Goal: Transaction & Acquisition: Purchase product/service

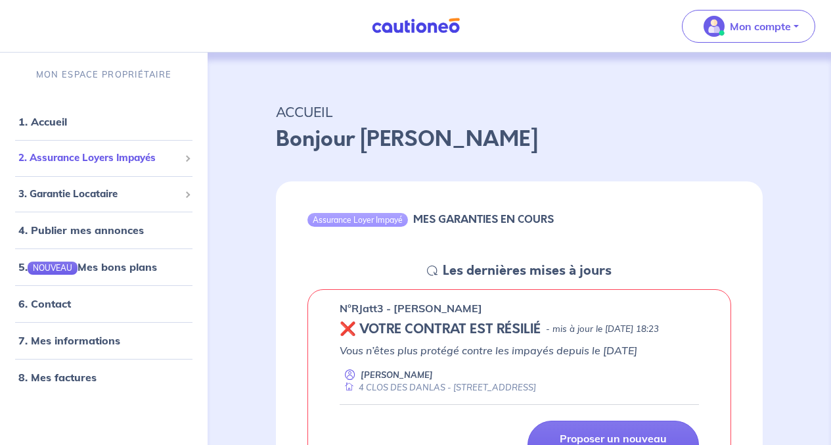
click at [56, 160] on span "2. Assurance Loyers Impayés" at bounding box center [98, 157] width 161 height 15
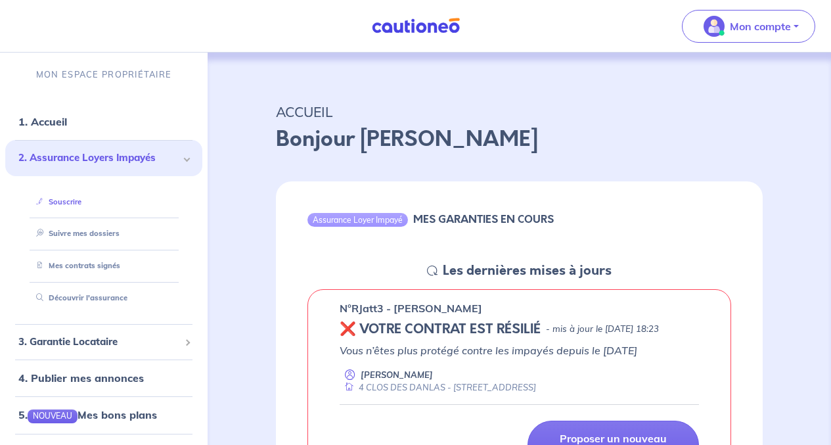
click at [60, 200] on link "Souscrire" at bounding box center [56, 201] width 51 height 9
click at [67, 200] on link "Souscrire" at bounding box center [56, 201] width 51 height 9
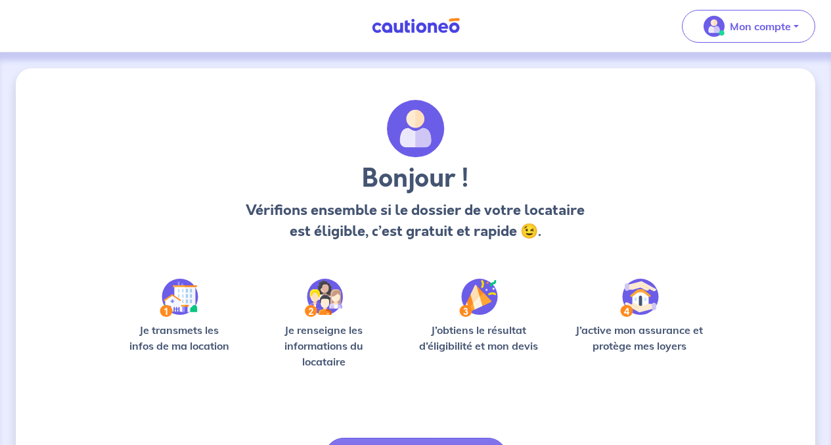
click at [188, 299] on img at bounding box center [179, 297] width 39 height 38
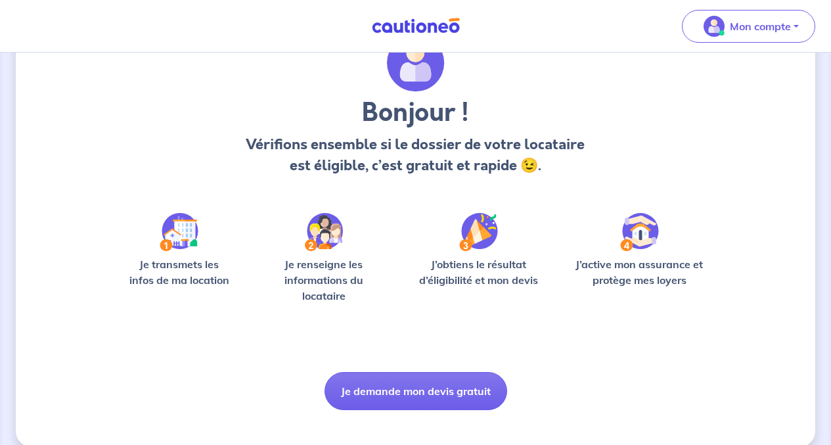
scroll to position [83, 0]
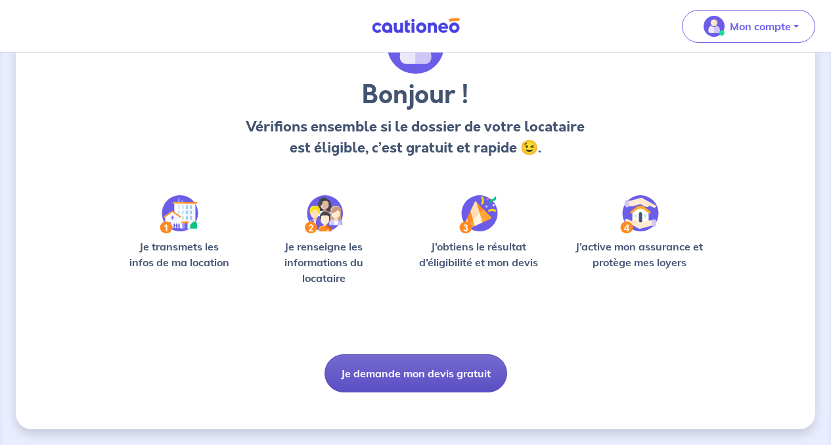
click at [398, 369] on button "Je demande mon devis gratuit" at bounding box center [415, 373] width 183 height 38
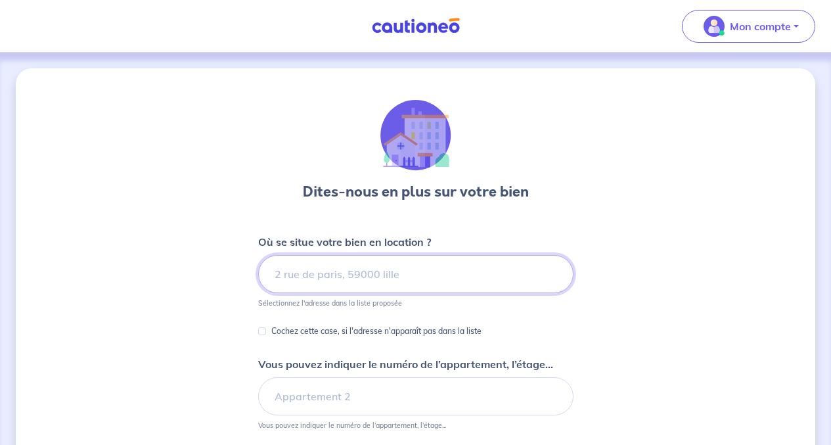
click at [306, 278] on input at bounding box center [415, 274] width 315 height 38
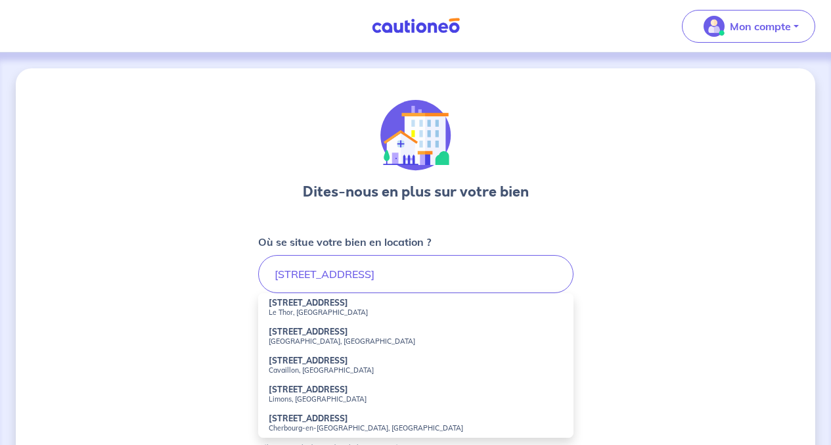
drag, startPoint x: 383, startPoint y: 293, endPoint x: 363, endPoint y: 341, distance: 52.4
click at [363, 341] on ul "2175 Route des Vigneres Le Thor, France 2175 Route des Vigneres Saint-André, Fr…" at bounding box center [415, 365] width 315 height 144
click at [363, 343] on small "[GEOGRAPHIC_DATA], [GEOGRAPHIC_DATA]" at bounding box center [416, 340] width 294 height 9
type input "2175 Route des Vigneres, Saint-André, France"
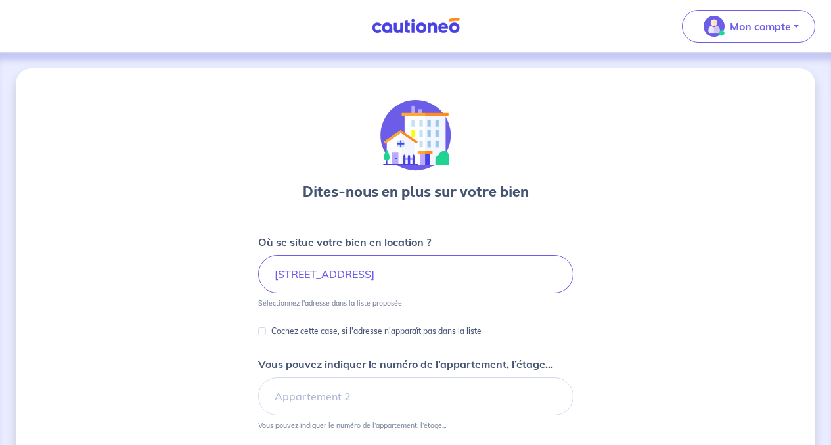
scroll to position [328, 0]
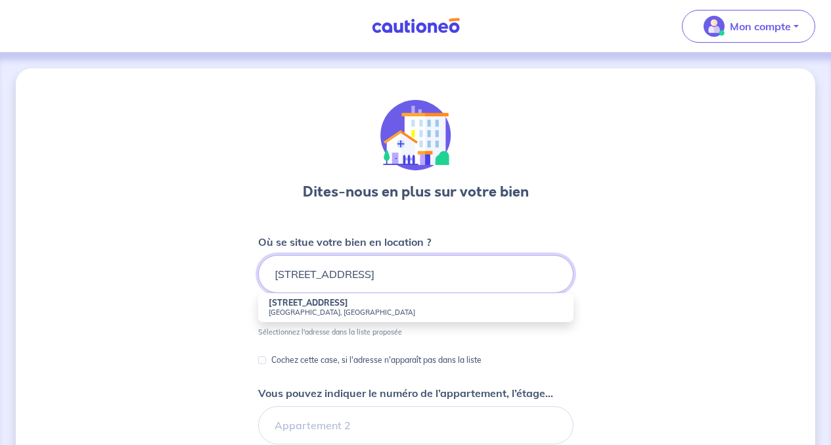
scroll to position [0, 8]
type input "2175 Route des Vigneres, 2clos des DANLAS 84250 LETHR"
click at [310, 326] on small "Sélectionnez l'adresse dans la liste proposée" at bounding box center [415, 329] width 315 height 14
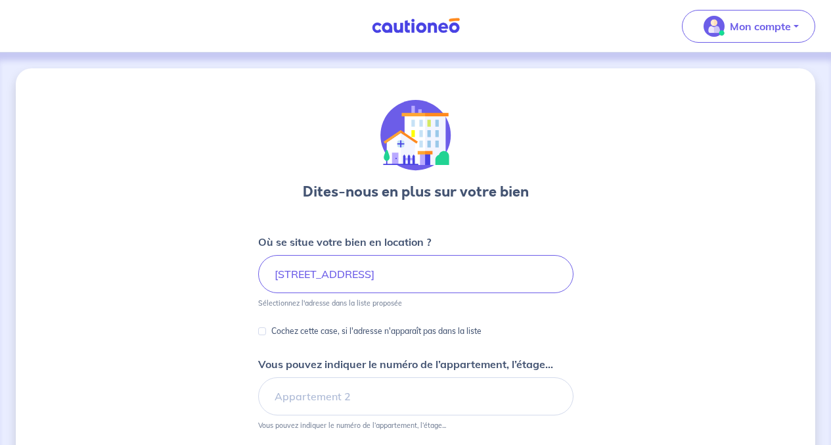
scroll to position [328, 0]
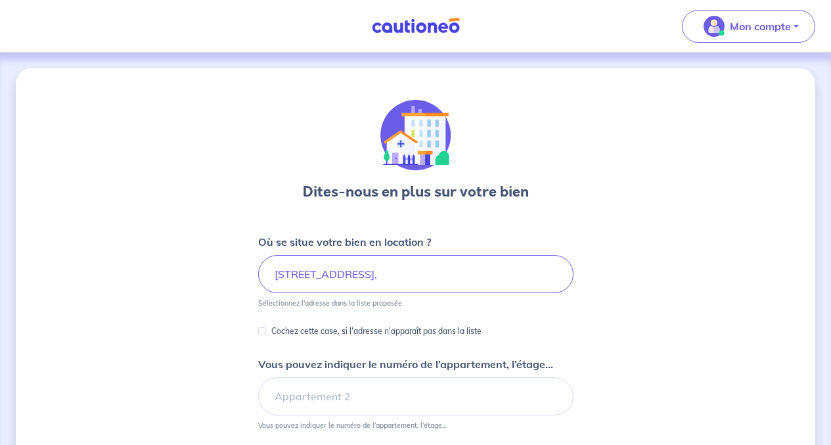
click at [194, 106] on div "Dites-nous en plus sur votre bien Où se situe votre bien en location ? 2175 Rou…" at bounding box center [415, 412] width 799 height 688
click at [422, 274] on input "2175 Route des Vigneres," at bounding box center [415, 274] width 315 height 38
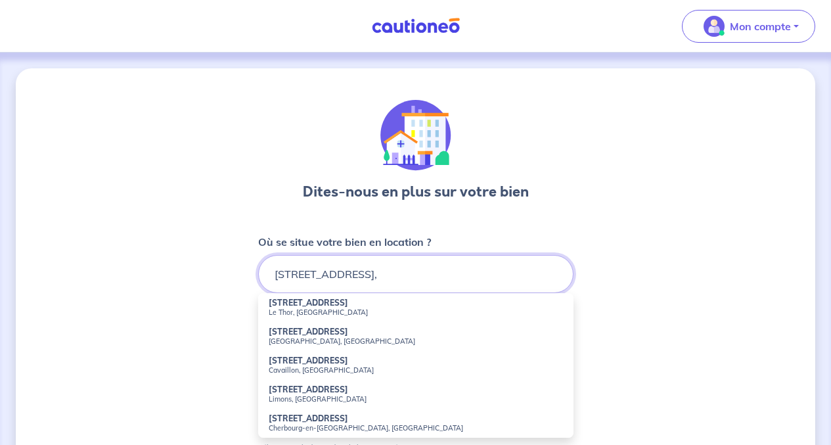
click at [422, 273] on input "2175 Route des Vigneres," at bounding box center [415, 274] width 315 height 38
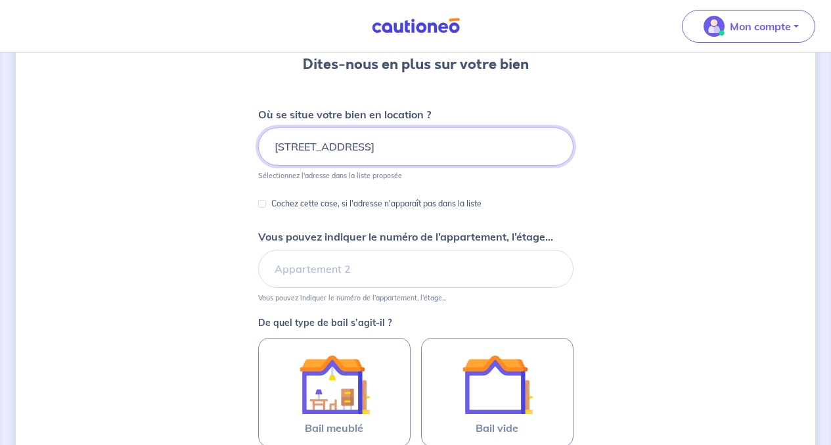
scroll to position [208, 0]
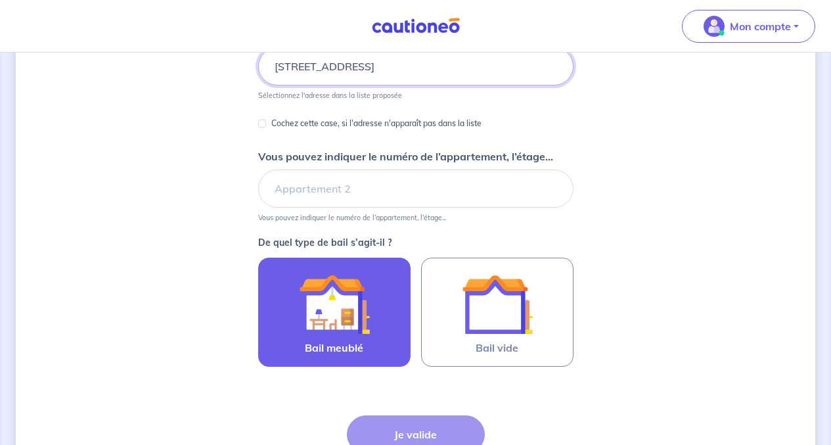
type input "2175 Route des Vigneres, 2 CLOS DES DANLAS 84250 LE"
click at [343, 303] on img at bounding box center [334, 304] width 71 height 71
click at [0, 0] on input "Bail meublé" at bounding box center [0, 0] width 0 height 0
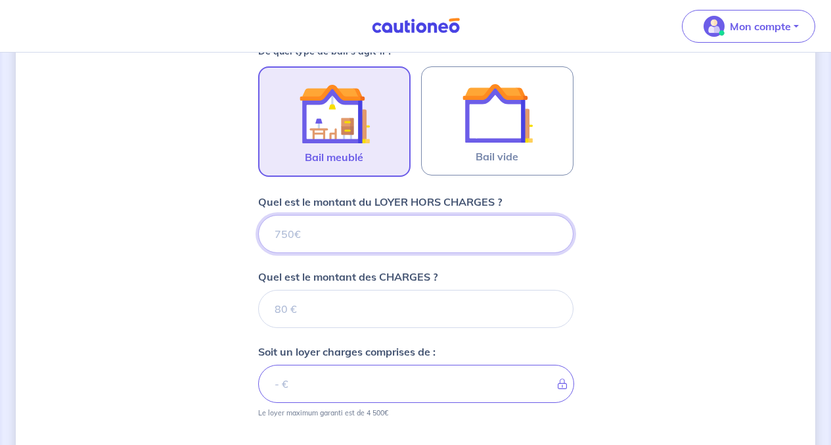
scroll to position [397, 0]
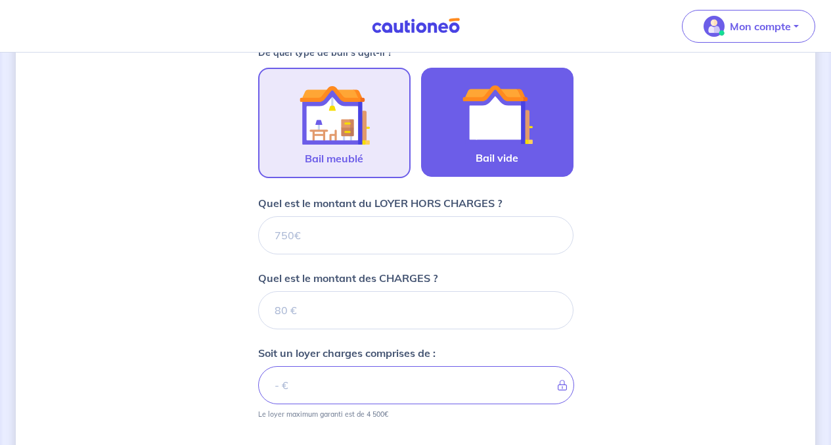
click at [508, 139] on img at bounding box center [497, 114] width 71 height 71
click at [0, 0] on input "Bail vide" at bounding box center [0, 0] width 0 height 0
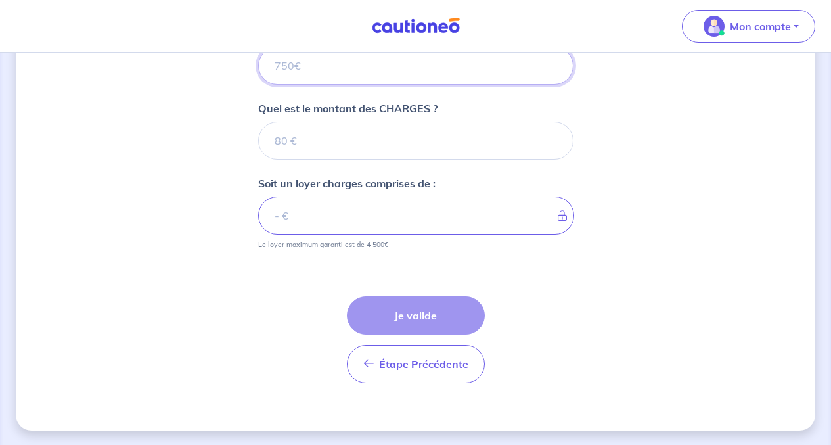
scroll to position [568, 0]
click at [346, 57] on input "Quel est le montant du LOYER HORS CHARGES ?" at bounding box center [415, 64] width 315 height 38
type input "8"
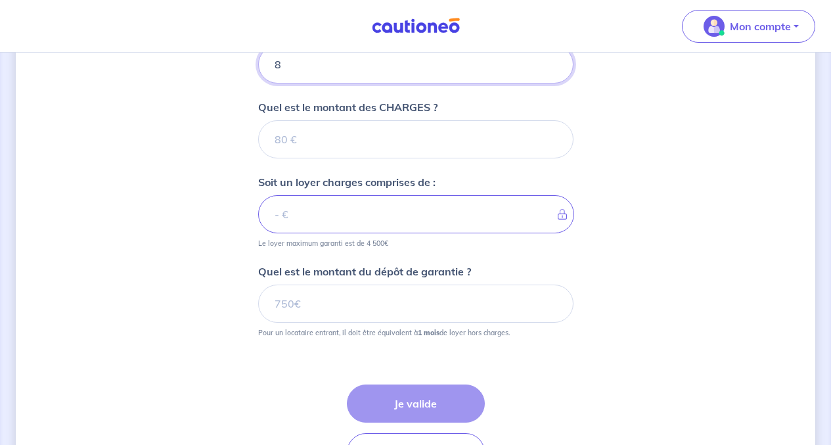
type input "80"
type input "804"
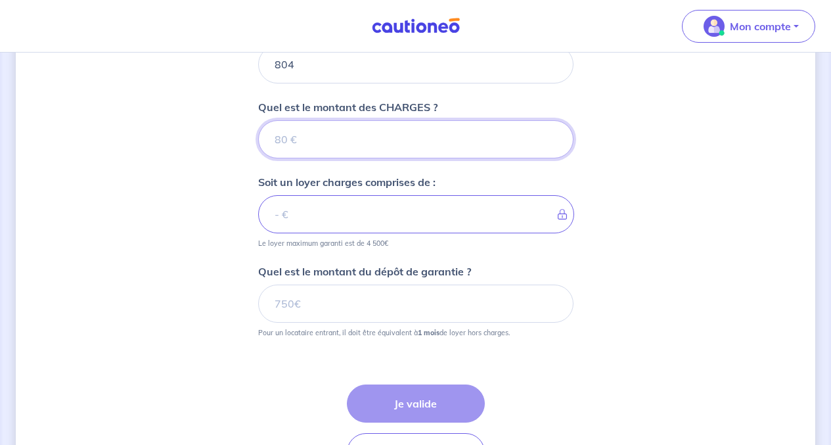
click at [283, 132] on input "Quel est le montant des CHARGES ?" at bounding box center [415, 139] width 315 height 38
type input "6"
type input "810"
type input "60"
type input "864"
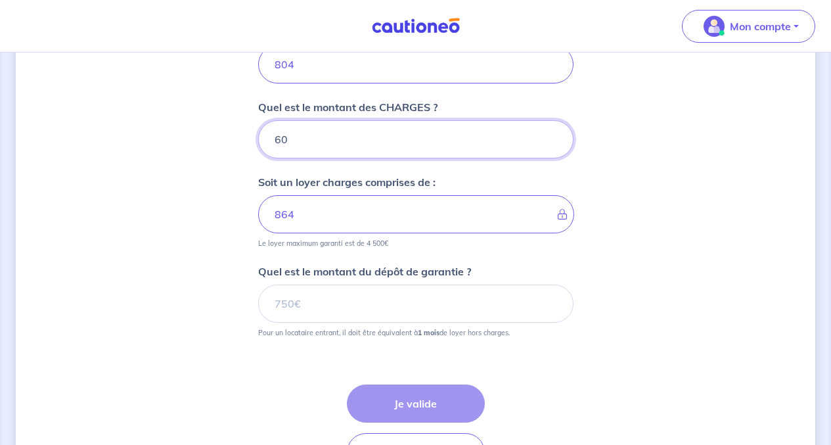
type input "60"
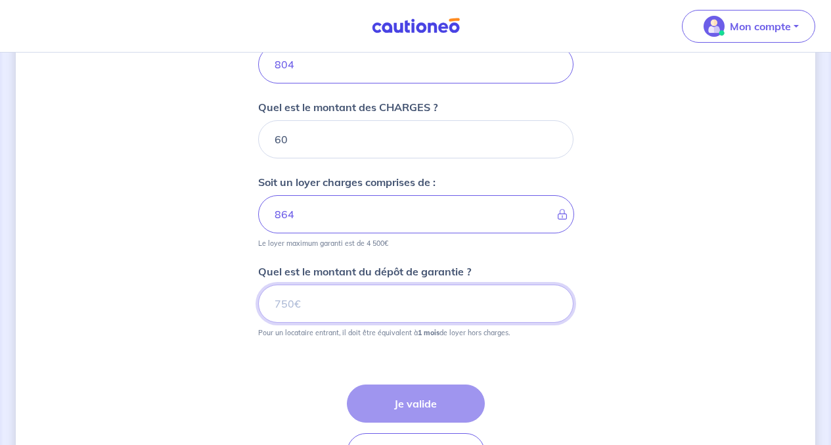
click at [279, 299] on input "Quel est le montant du dépôt de garantie ?" at bounding box center [415, 303] width 315 height 38
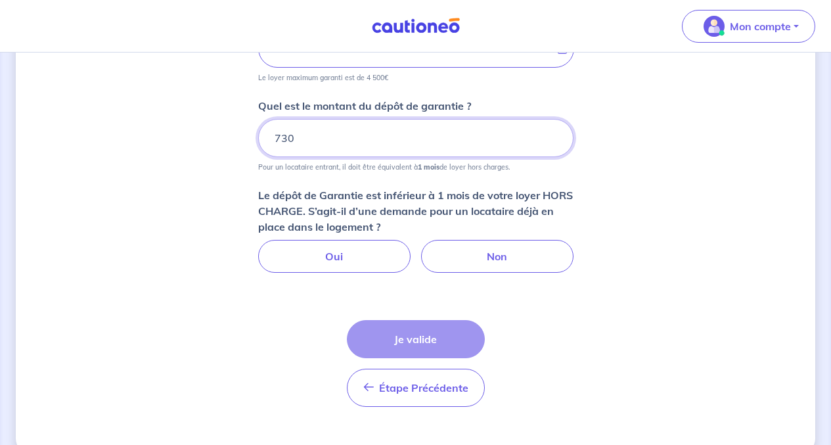
scroll to position [734, 0]
type input "730"
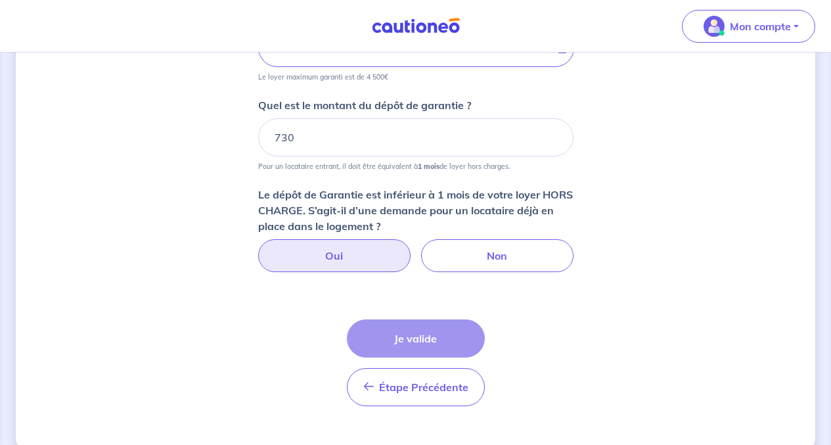
click at [340, 253] on label "Oui" at bounding box center [334, 255] width 152 height 33
click at [411, 248] on input "Oui" at bounding box center [415, 243] width 9 height 9
radio input "true"
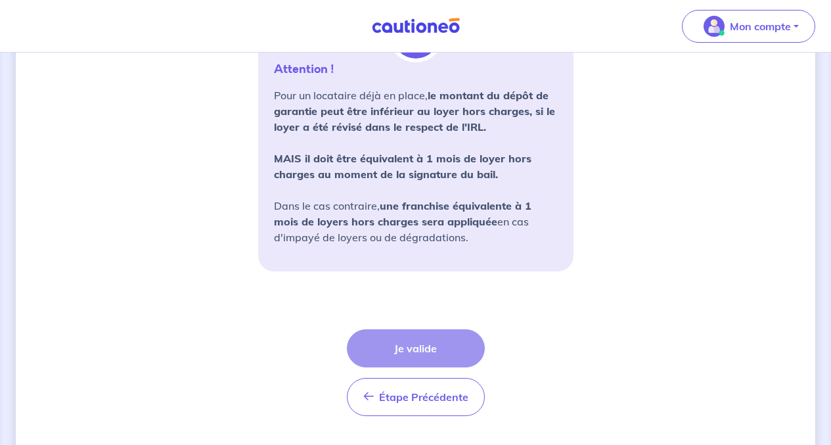
scroll to position [1021, 0]
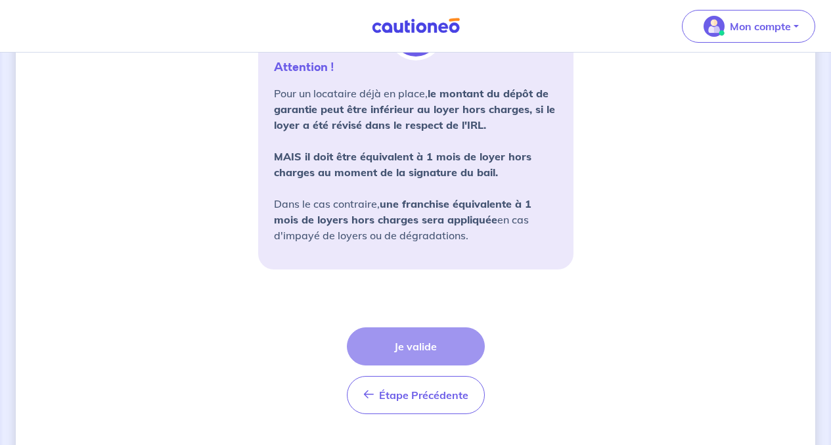
click at [410, 350] on div "Étape Précédente Précédent Je valide Je valide" at bounding box center [416, 370] width 138 height 87
click at [412, 343] on div "Étape Précédente Précédent Je valide Je valide" at bounding box center [416, 370] width 138 height 87
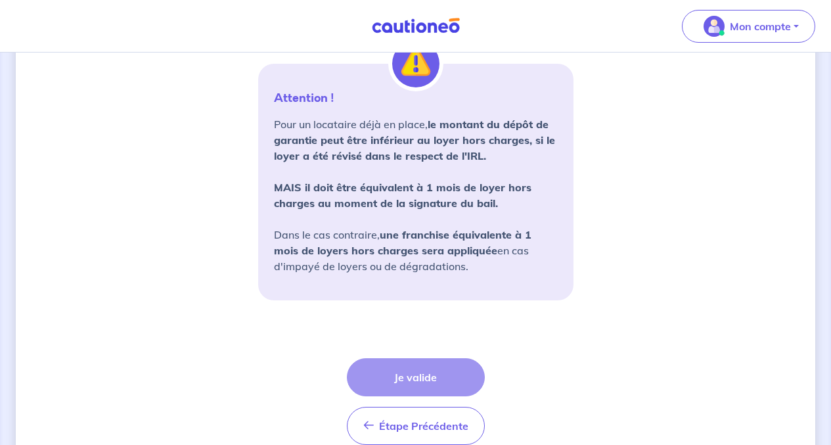
scroll to position [1053, 0]
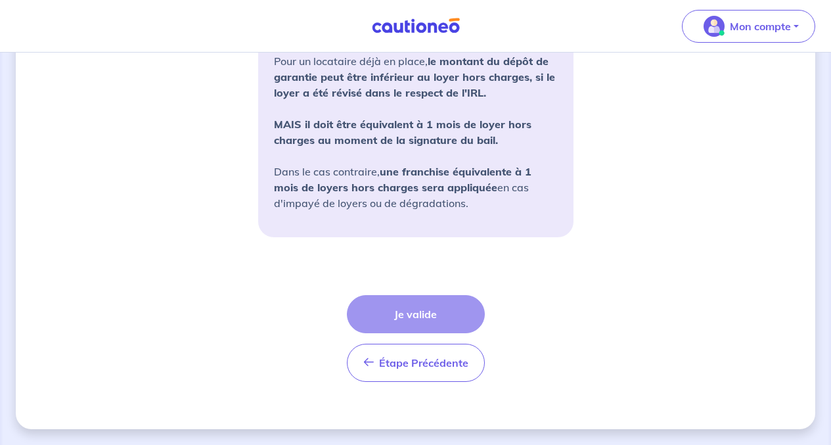
click at [401, 311] on div "Étape Précédente Précédent Je valide Je valide" at bounding box center [416, 338] width 138 height 87
click at [401, 309] on div "Étape Précédente Précédent Je valide Je valide" at bounding box center [416, 338] width 138 height 87
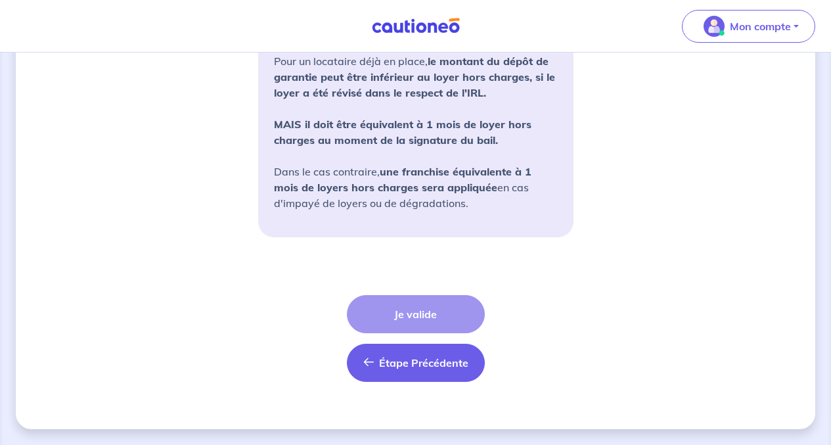
click at [404, 359] on span "Étape Précédente" at bounding box center [423, 362] width 89 height 13
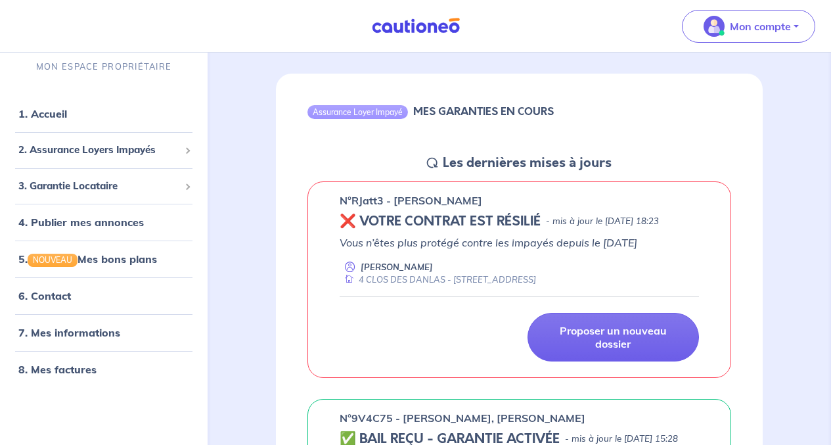
scroll to position [107, 0]
click at [55, 116] on link "1. Accueil" at bounding box center [42, 113] width 48 height 13
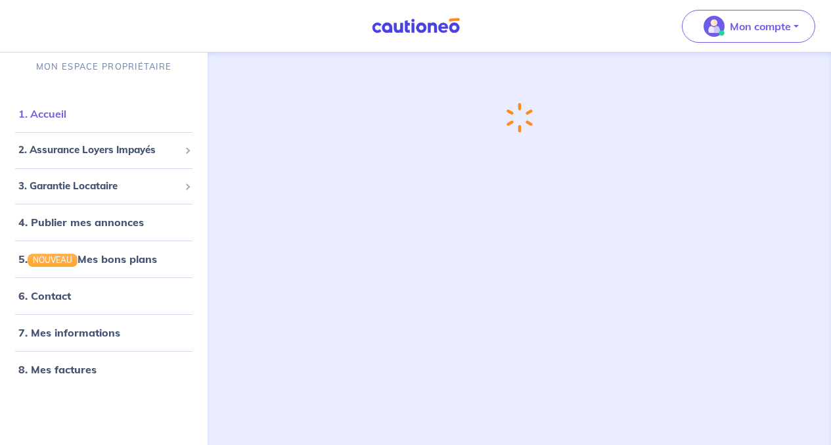
scroll to position [0, 0]
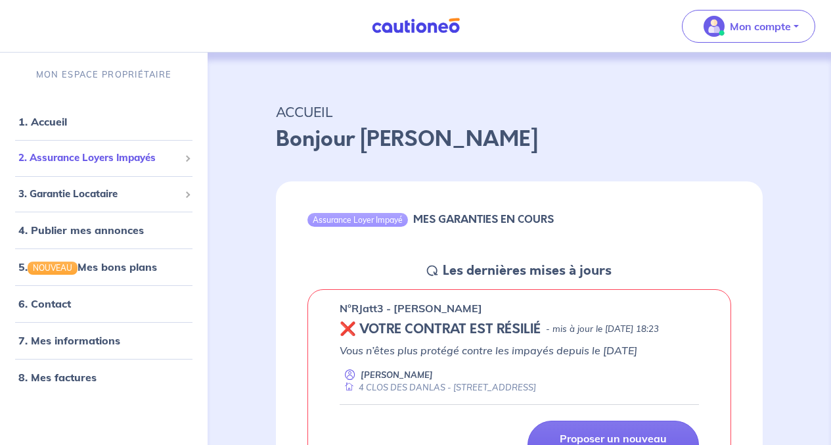
click at [90, 154] on span "2. Assurance Loyers Impayés" at bounding box center [98, 157] width 161 height 15
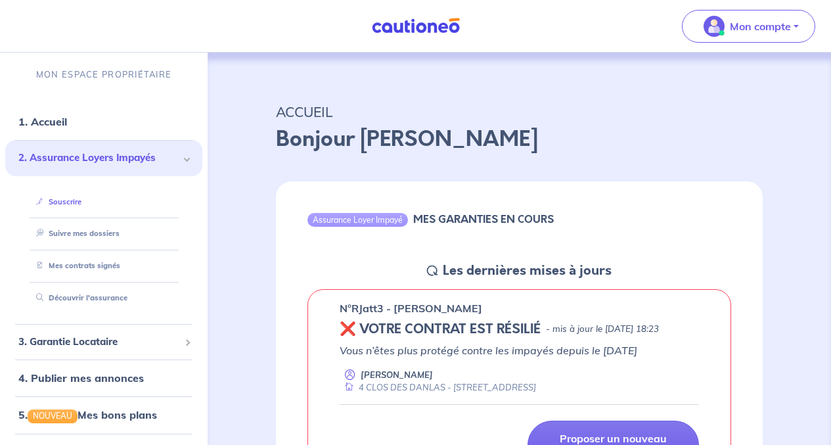
click at [63, 199] on link "Souscrire" at bounding box center [56, 201] width 51 height 9
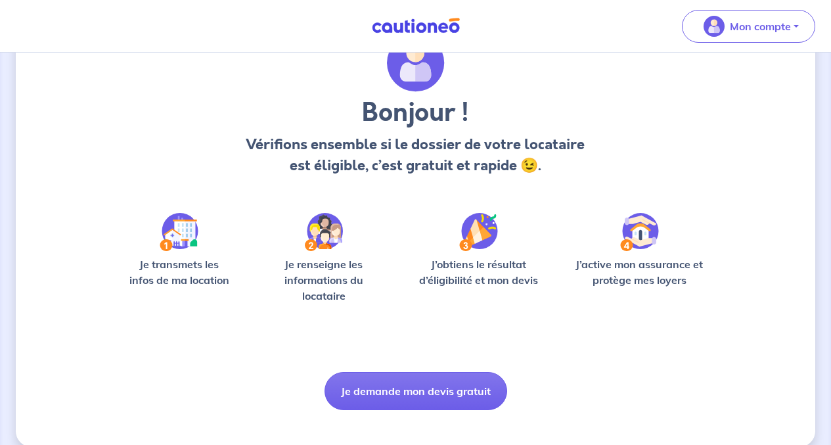
scroll to position [83, 0]
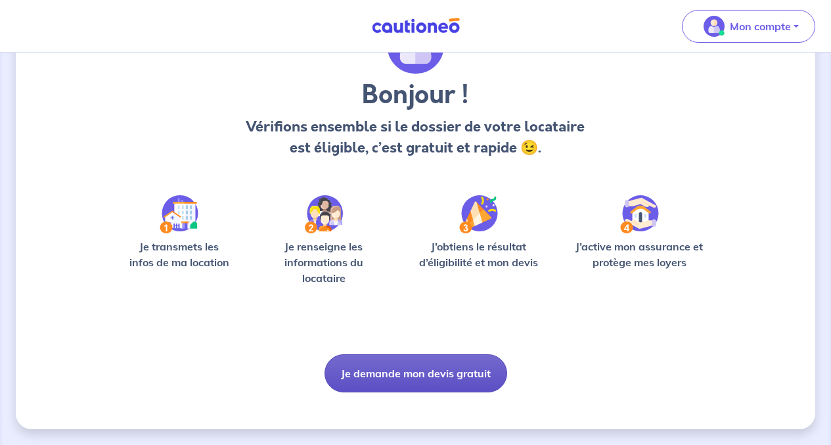
click at [413, 375] on button "Je demande mon devis gratuit" at bounding box center [415, 373] width 183 height 38
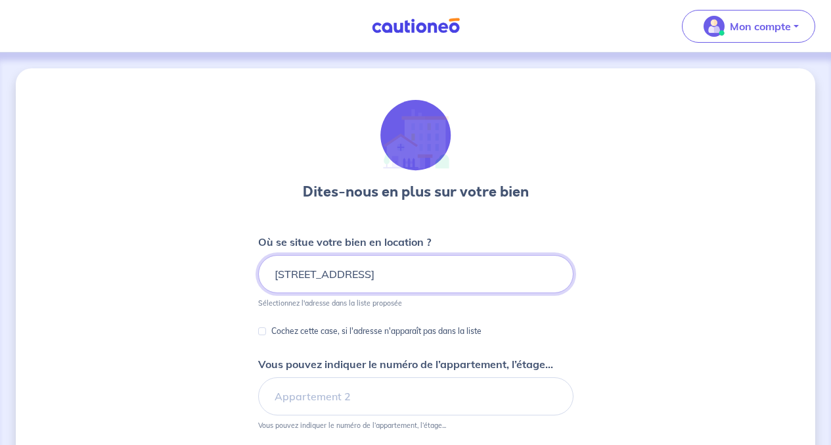
type input "[STREET_ADDRESS]"
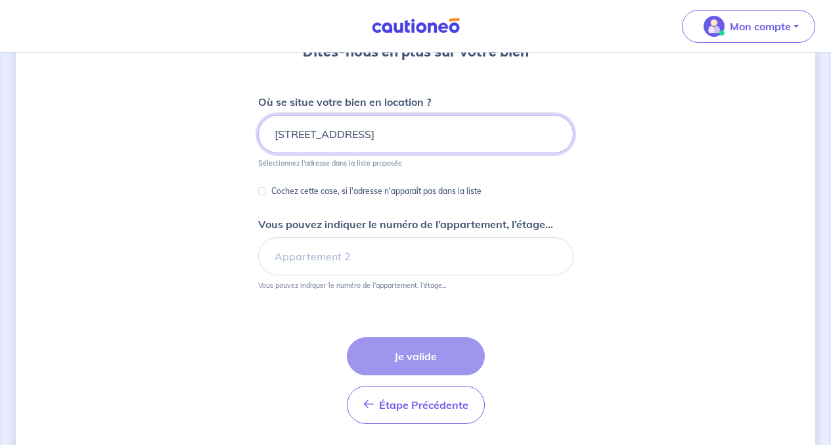
scroll to position [139, 0]
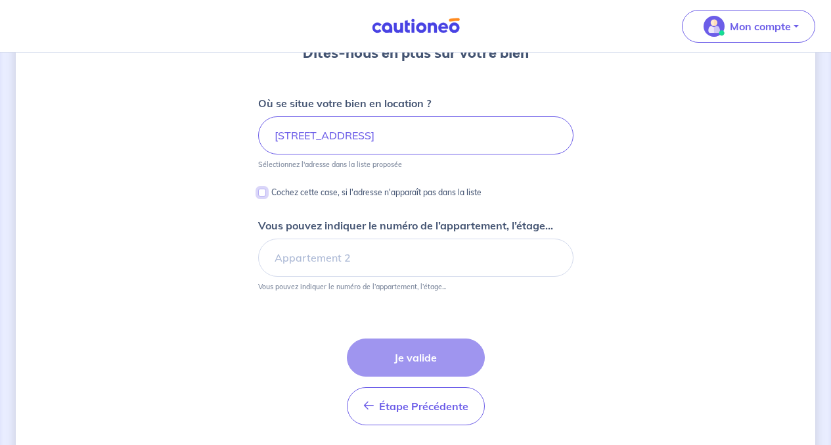
click at [263, 189] on input "Cochez cette case, si l'adresse n'apparaît pas dans la liste" at bounding box center [262, 192] width 8 height 8
checkbox input "true"
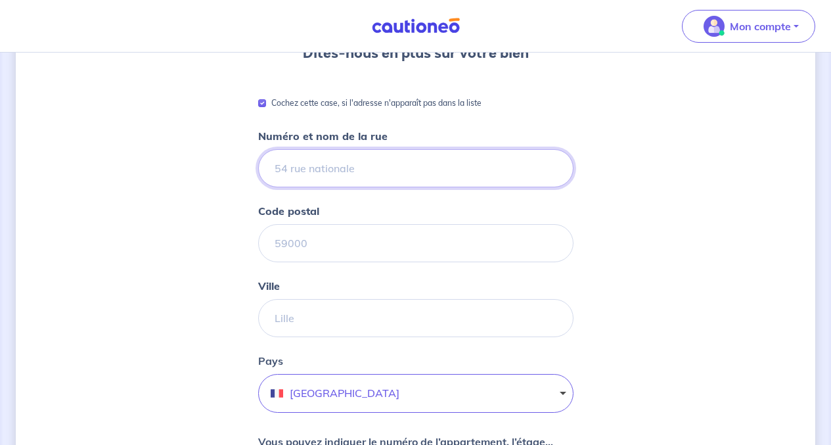
click at [283, 167] on input "Numéro et nom de la rue" at bounding box center [415, 168] width 315 height 38
click at [274, 168] on input "ROUTE DES VIGNERES" at bounding box center [415, 168] width 315 height 38
type input "[STREET_ADDRESS]"
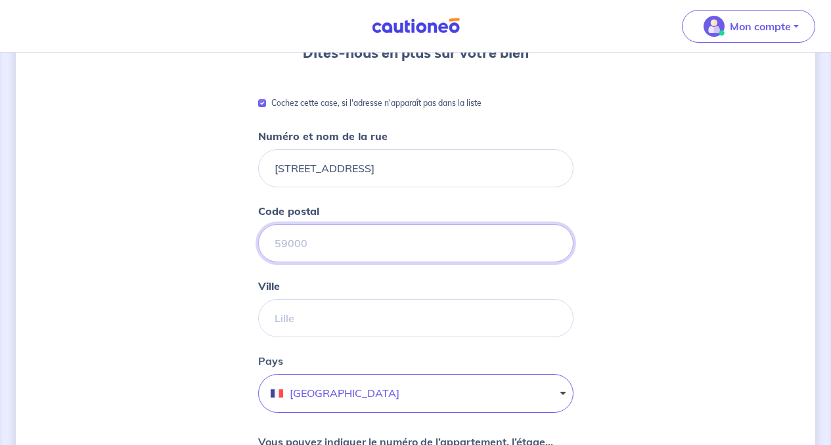
click at [278, 251] on input "Code postal" at bounding box center [415, 243] width 315 height 38
type input "84250"
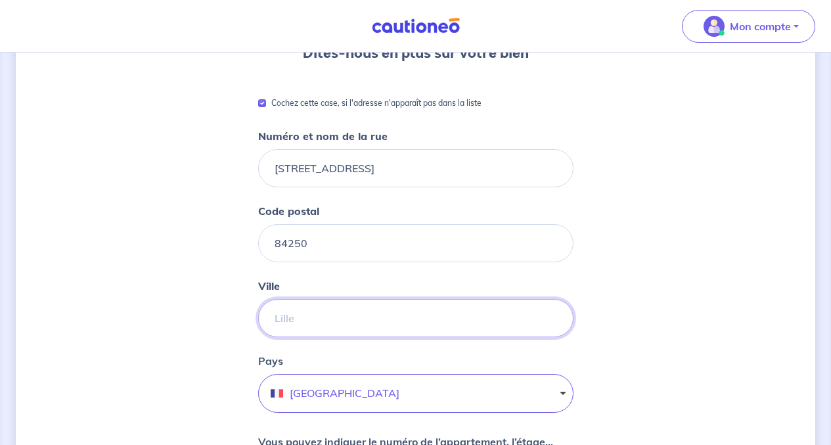
click at [279, 321] on input "Ville" at bounding box center [415, 318] width 315 height 38
type input "Le thor"
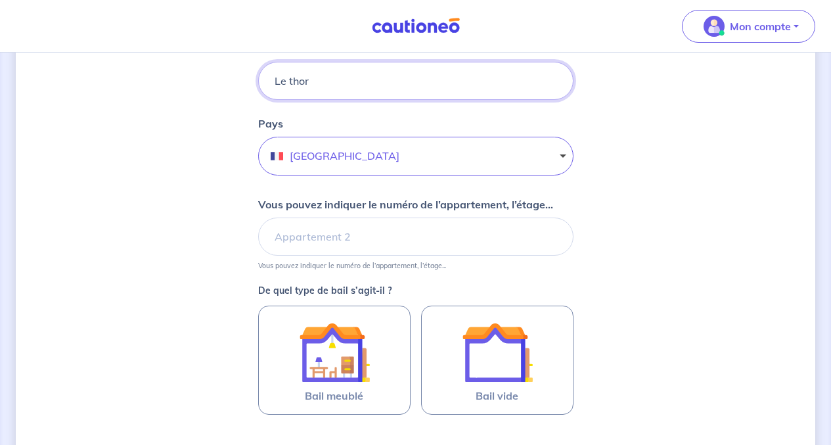
scroll to position [377, 0]
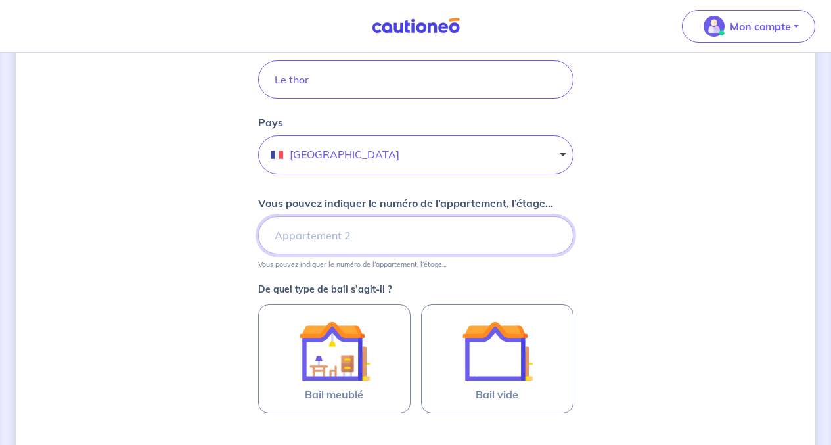
click at [294, 238] on input "Vous pouvez indiquer le numéro de l’appartement, l’étage..." at bounding box center [415, 235] width 315 height 38
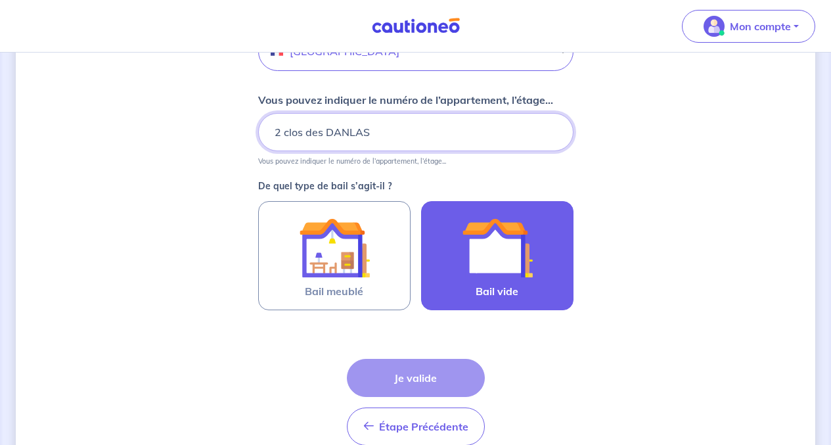
scroll to position [483, 0]
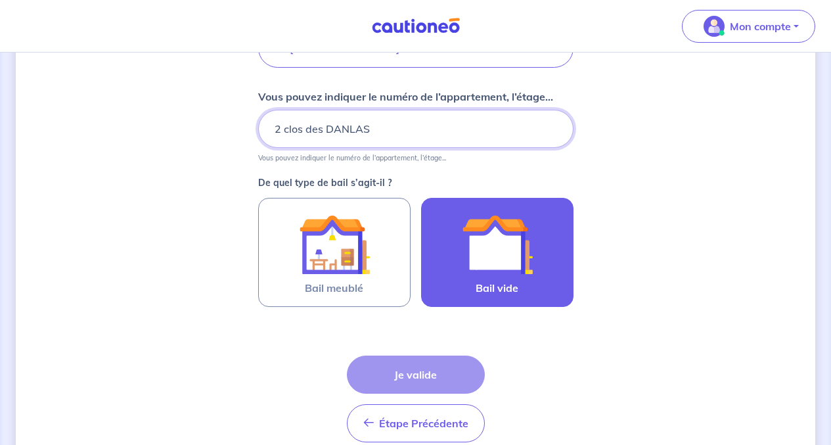
type input "2 clos des DANLAS"
click at [492, 273] on img at bounding box center [497, 244] width 71 height 71
click at [0, 0] on input "Bail vide" at bounding box center [0, 0] width 0 height 0
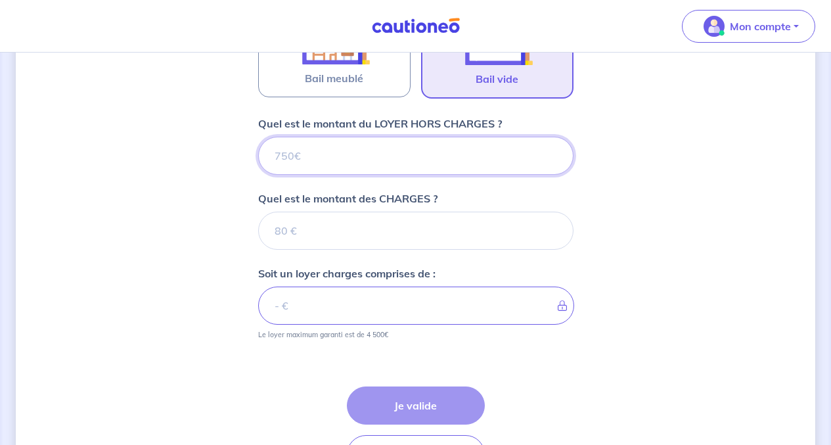
scroll to position [694, 0]
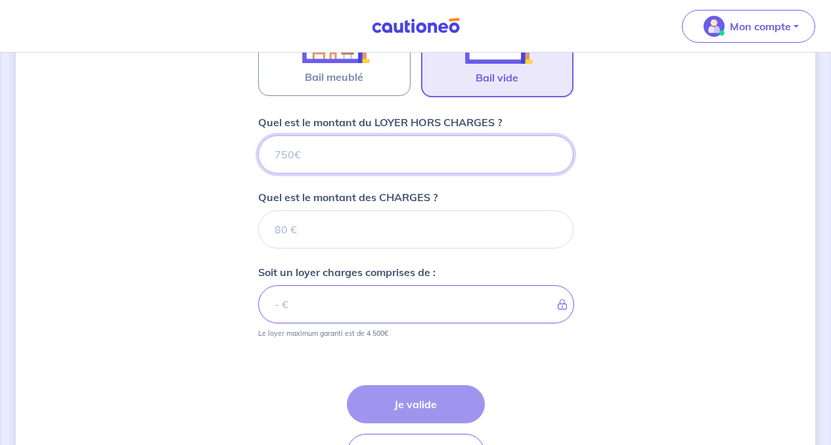
type input "8"
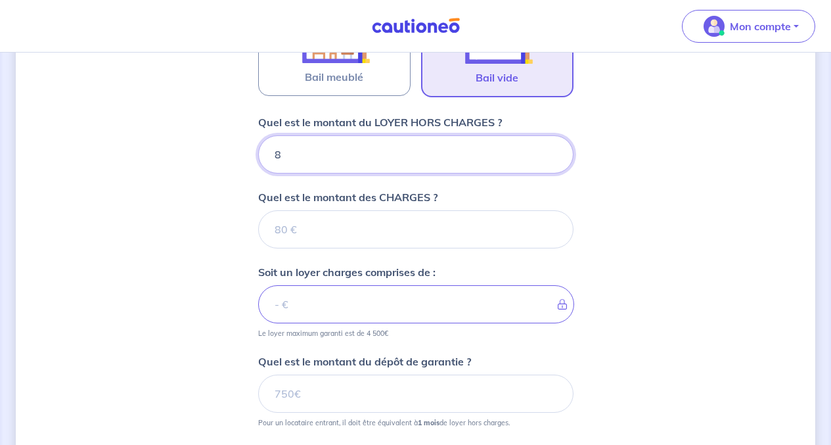
type input "80"
type input "804"
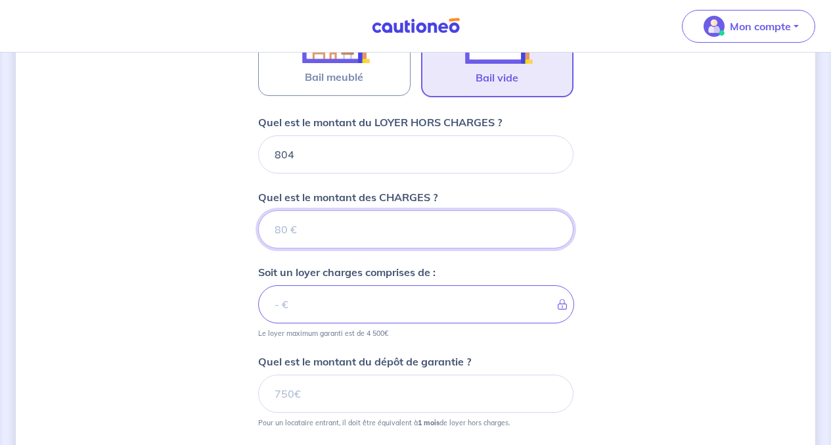
click at [323, 237] on input "Quel est le montant des CHARGES ?" at bounding box center [415, 229] width 315 height 38
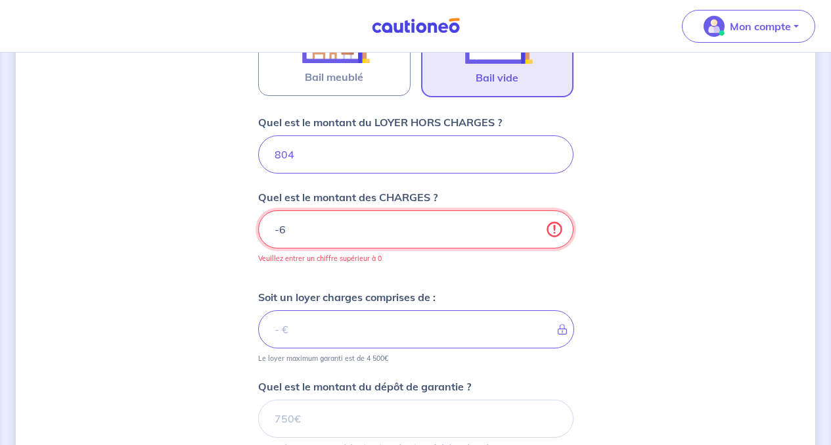
type input "-60"
type input "744"
type input "-6"
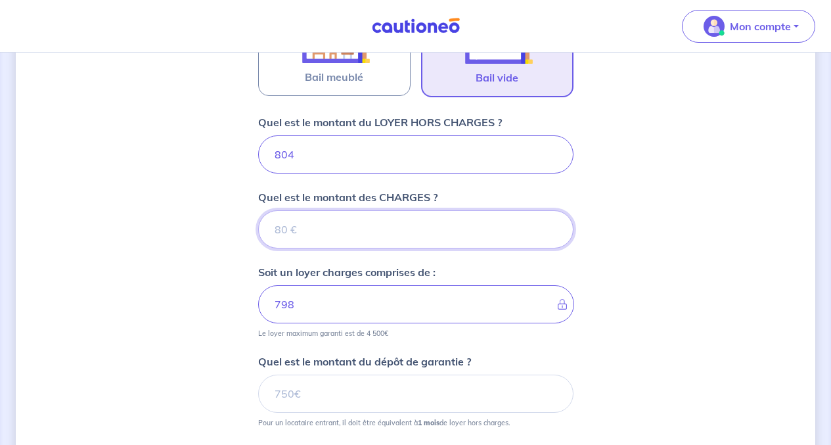
type input "804"
type input "6"
type input "810"
type input "60"
type input "864"
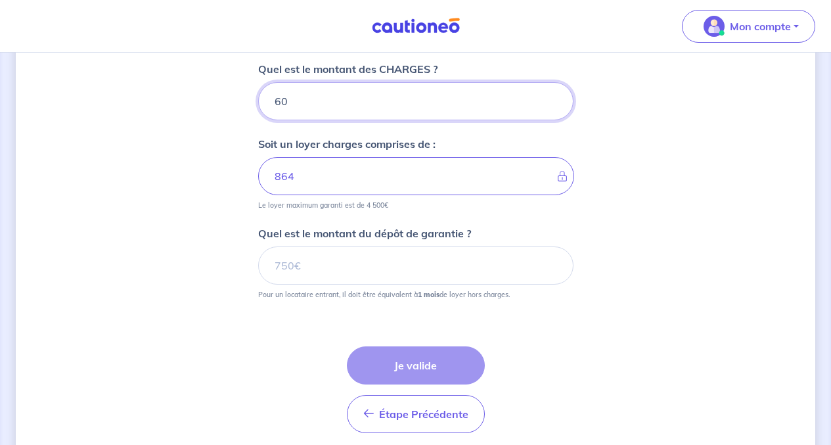
scroll to position [824, 0]
type input "60"
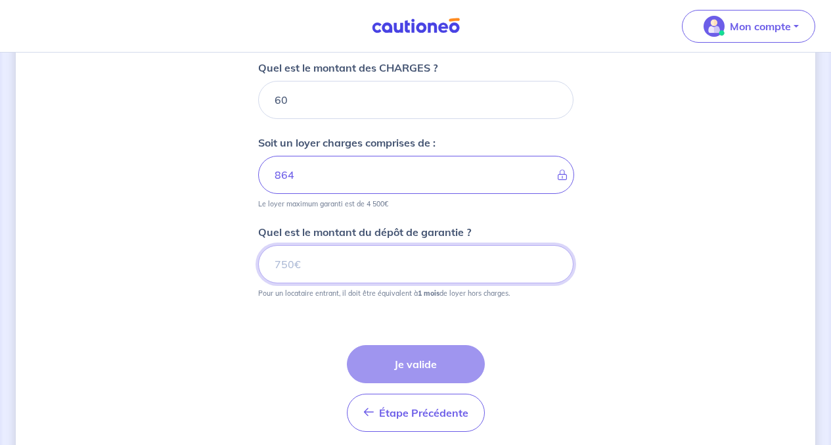
click at [287, 267] on input "Quel est le montant du dépôt de garantie ?" at bounding box center [415, 264] width 315 height 38
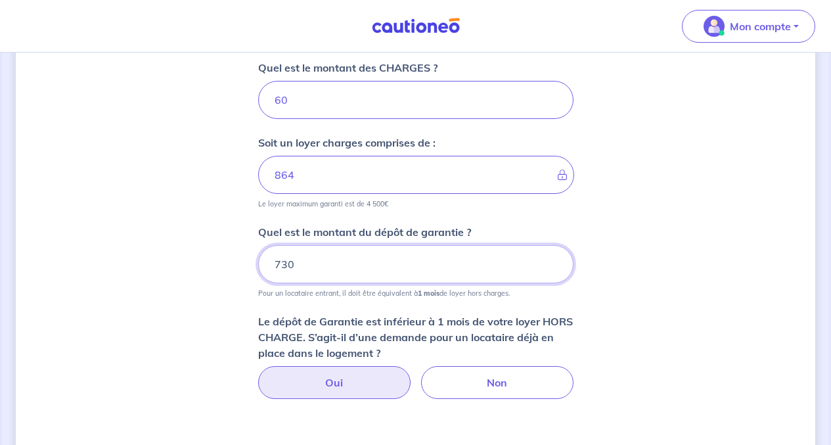
type input "730"
click at [326, 386] on label "Oui" at bounding box center [334, 382] width 152 height 33
click at [411, 374] on input "Oui" at bounding box center [415, 370] width 9 height 9
radio input "true"
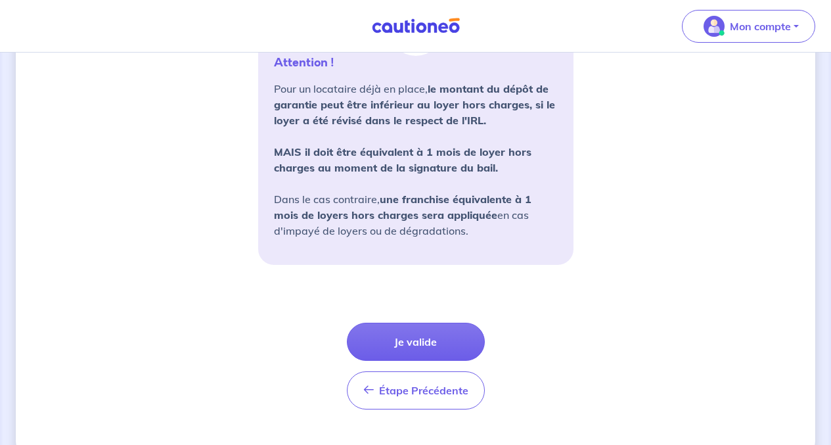
scroll to position [1245, 0]
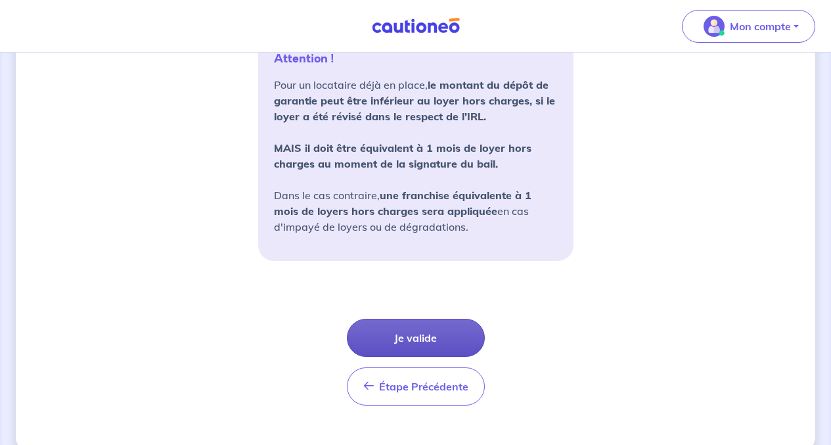
click at [411, 337] on button "Je valide" at bounding box center [416, 338] width 138 height 38
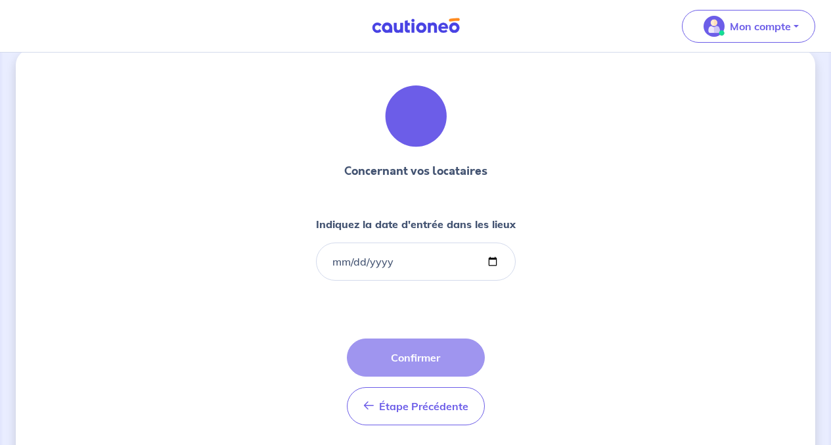
scroll to position [52, 0]
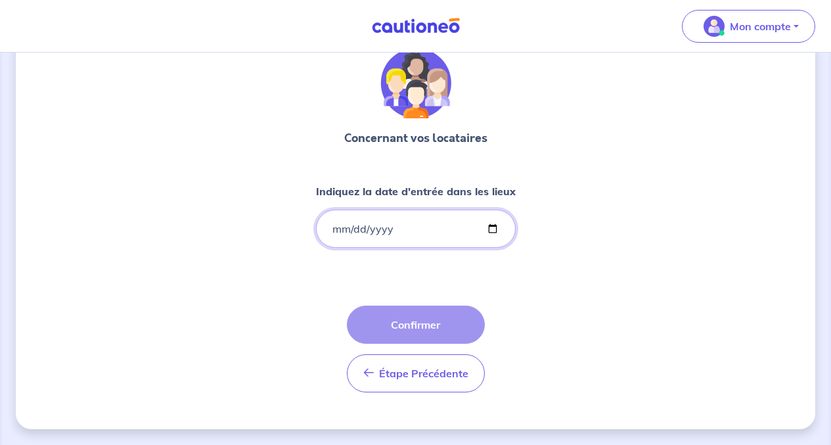
click at [351, 228] on input "Indiquez la date d'entrée dans les lieux" at bounding box center [416, 228] width 200 height 38
click at [334, 230] on input "Indiquez la date d'entrée dans les lieux" at bounding box center [416, 228] width 200 height 38
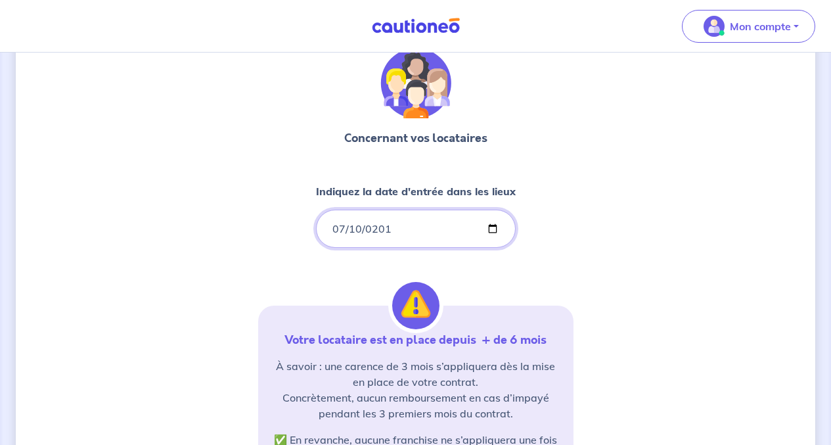
type input "[DATE]"
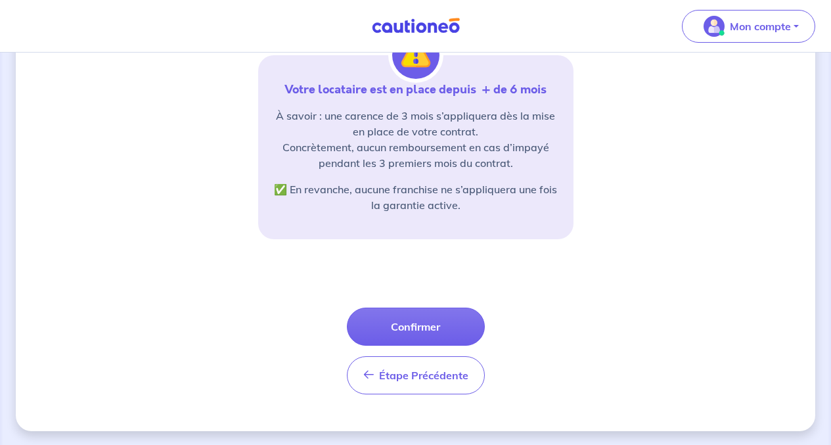
scroll to position [304, 0]
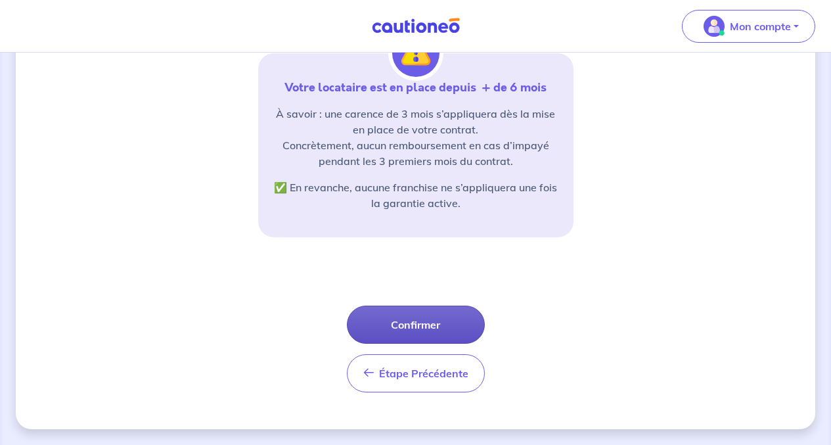
click at [412, 321] on button "Confirmer" at bounding box center [416, 324] width 138 height 38
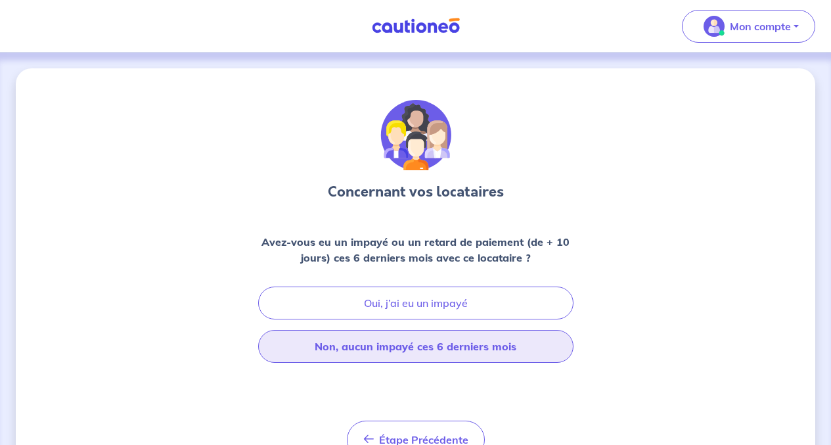
click at [396, 345] on button "Non, aucun impayé ces 6 derniers mois" at bounding box center [415, 346] width 315 height 33
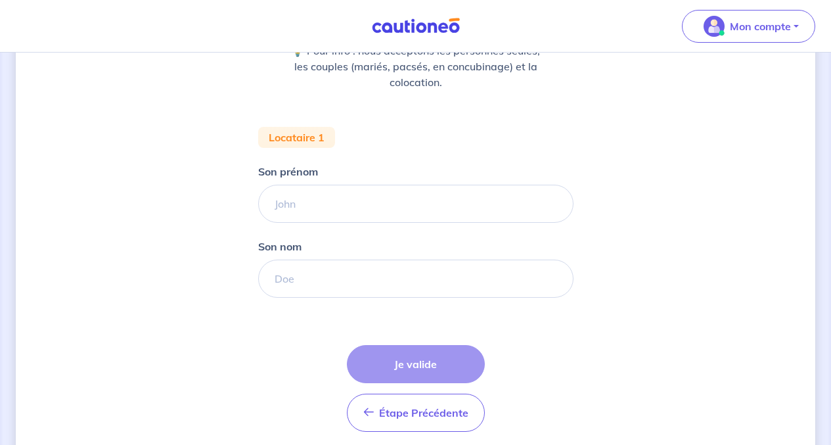
scroll to position [196, 0]
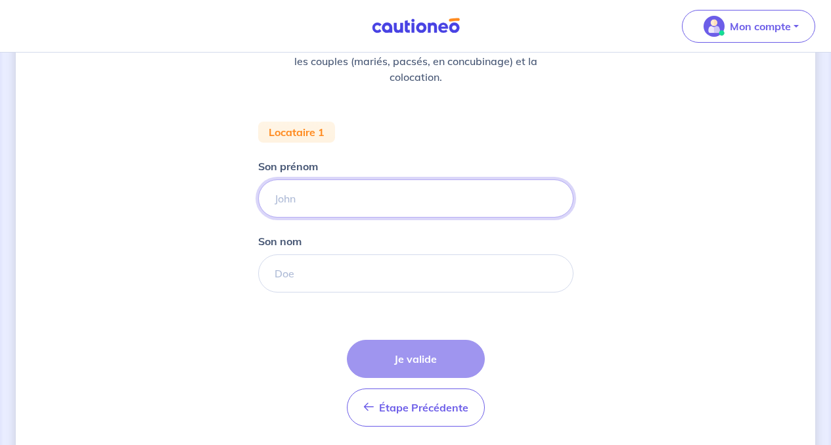
click at [280, 191] on input "Son prénom" at bounding box center [415, 198] width 315 height 38
type input "[PERSON_NAME]"
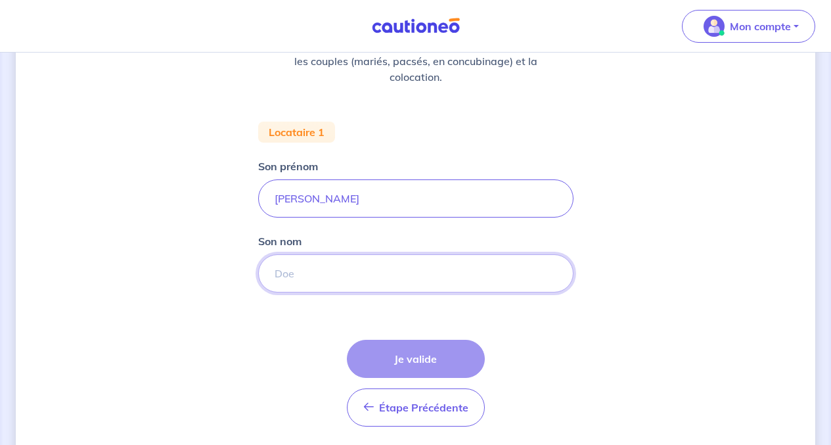
click at [286, 273] on input "Son nom" at bounding box center [415, 273] width 315 height 38
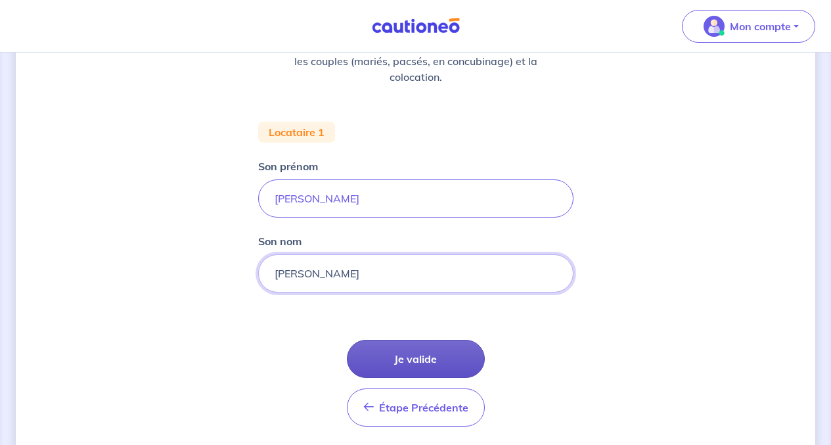
type input "[PERSON_NAME]"
click at [418, 355] on button "Je valide" at bounding box center [416, 359] width 138 height 38
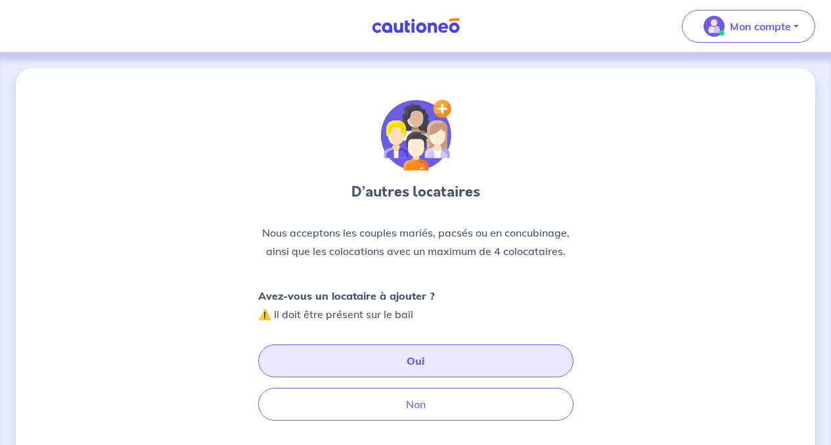
click at [412, 360] on button "Oui" at bounding box center [415, 360] width 315 height 33
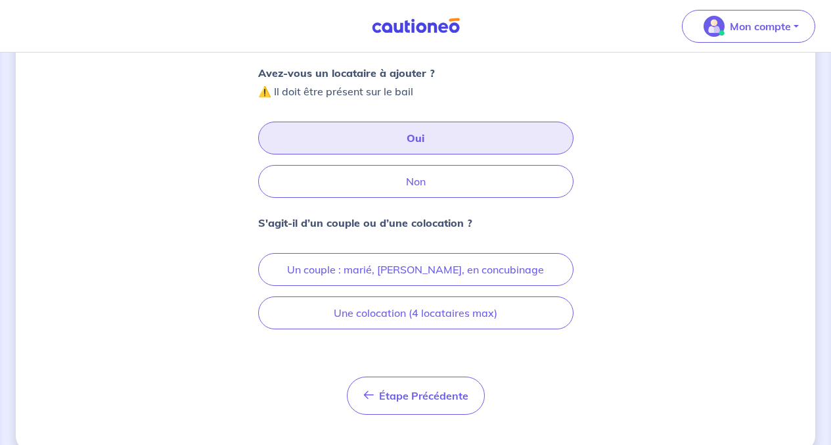
scroll to position [227, 0]
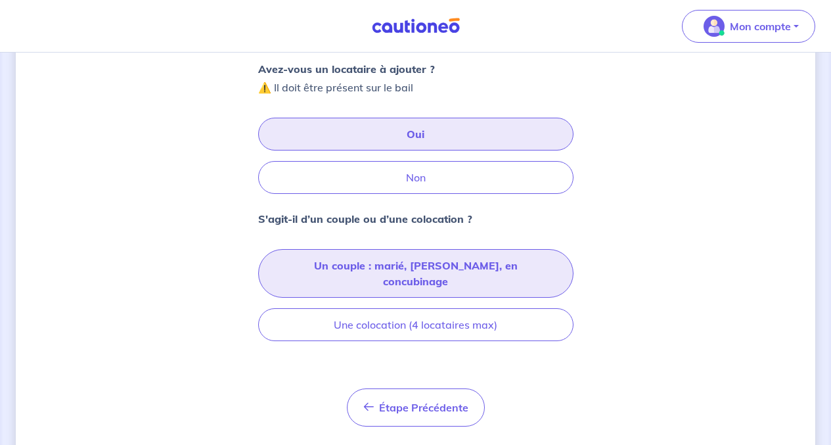
click at [414, 267] on button "Un couple : marié, [PERSON_NAME], en concubinage" at bounding box center [415, 273] width 315 height 49
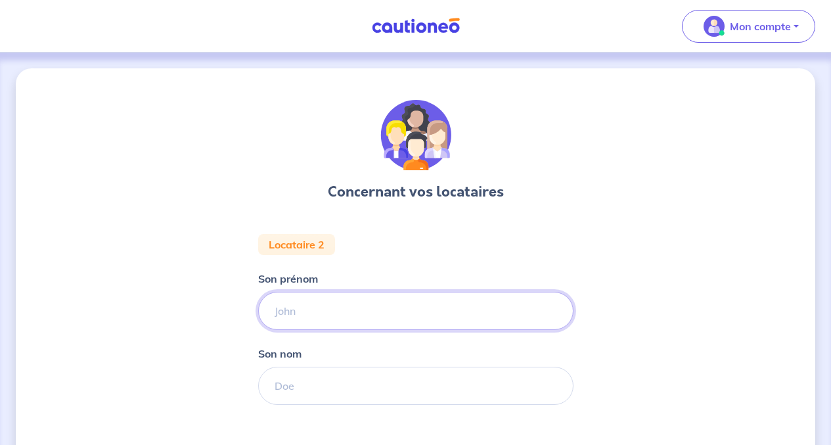
click at [305, 303] on input "Son prénom" at bounding box center [415, 311] width 315 height 38
type input "[PERSON_NAME]"
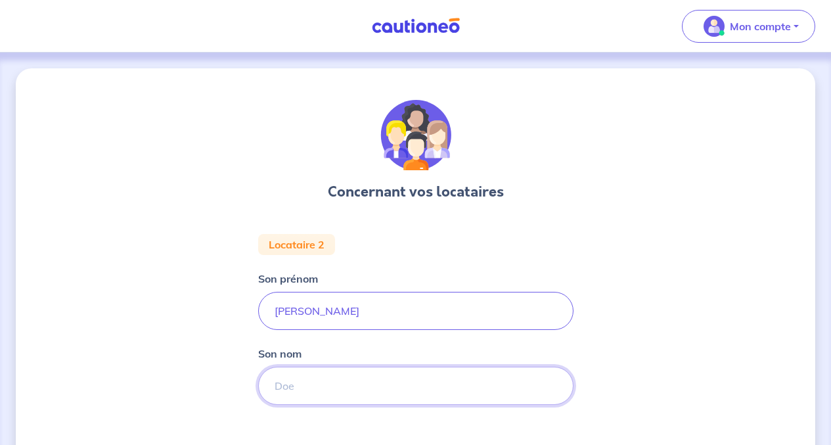
click at [282, 378] on input "Son nom" at bounding box center [415, 385] width 315 height 38
click at [282, 378] on input "YVERNAULT" at bounding box center [415, 385] width 315 height 38
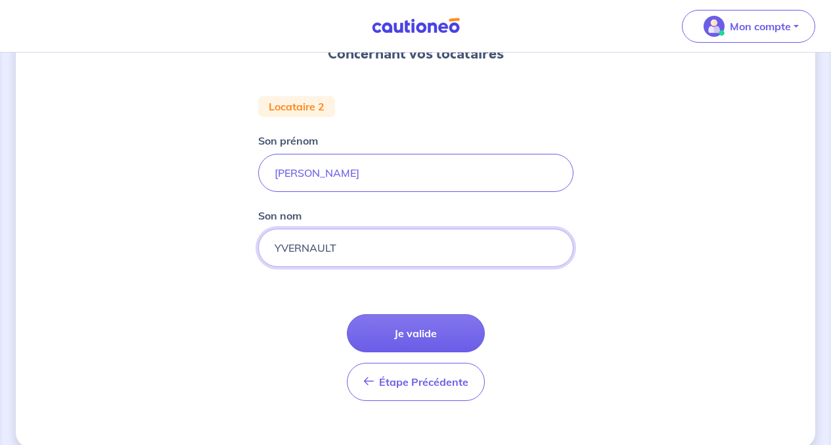
scroll to position [157, 0]
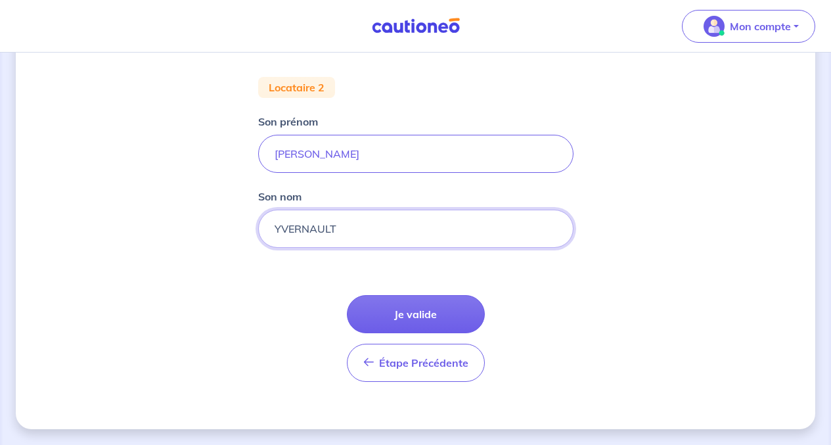
type input "YVERNAULT"
click at [674, 208] on div "Concernant vos locataires Locataire 2 Son prénom [PERSON_NAME] nom [PERSON_NAME…" at bounding box center [415, 170] width 799 height 518
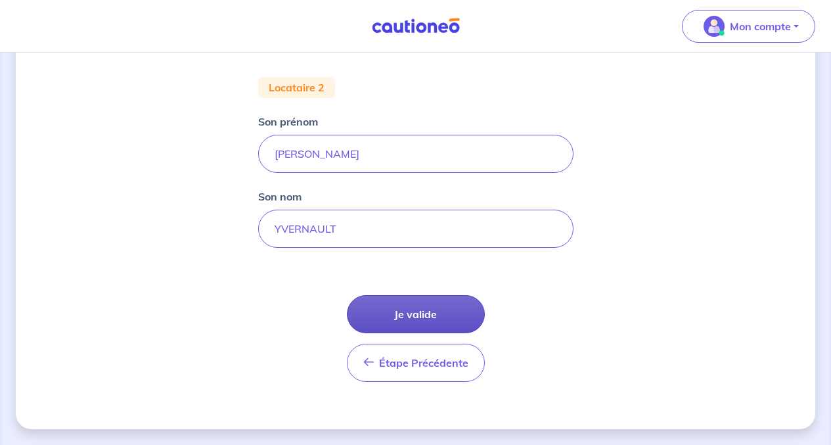
click at [420, 312] on button "Je valide" at bounding box center [416, 314] width 138 height 38
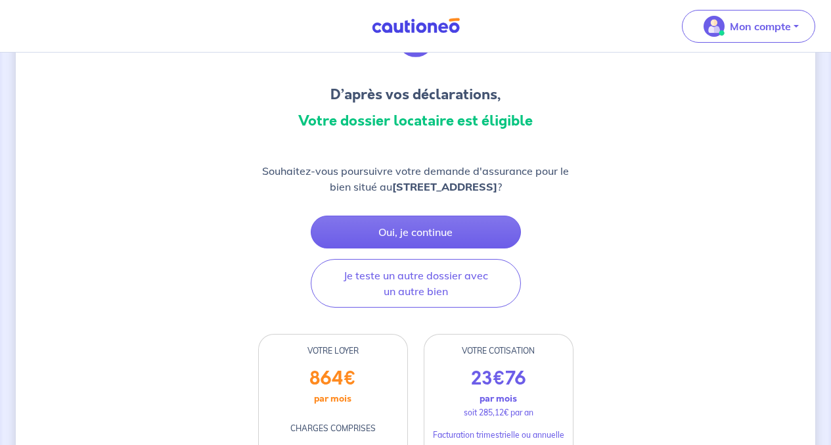
scroll to position [114, 0]
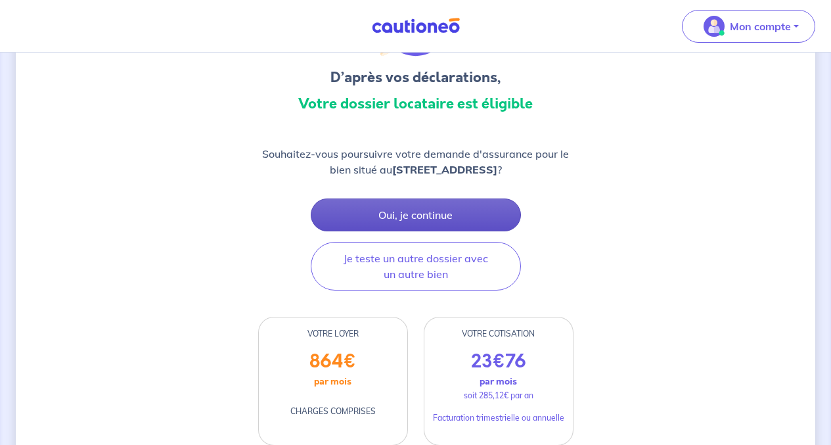
click at [438, 217] on button "Oui, je continue" at bounding box center [416, 214] width 210 height 33
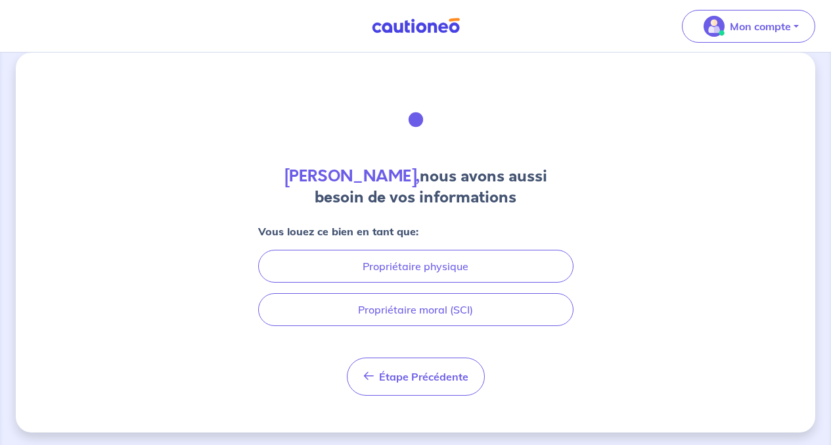
scroll to position [19, 0]
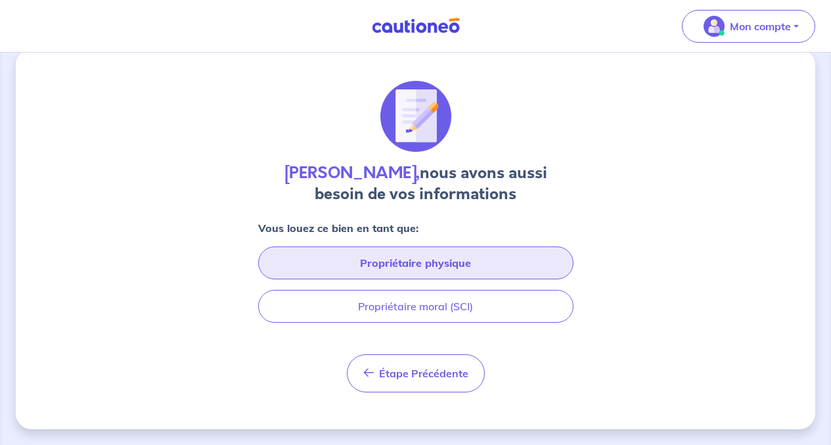
click at [379, 263] on button "Propriétaire physique" at bounding box center [415, 262] width 315 height 33
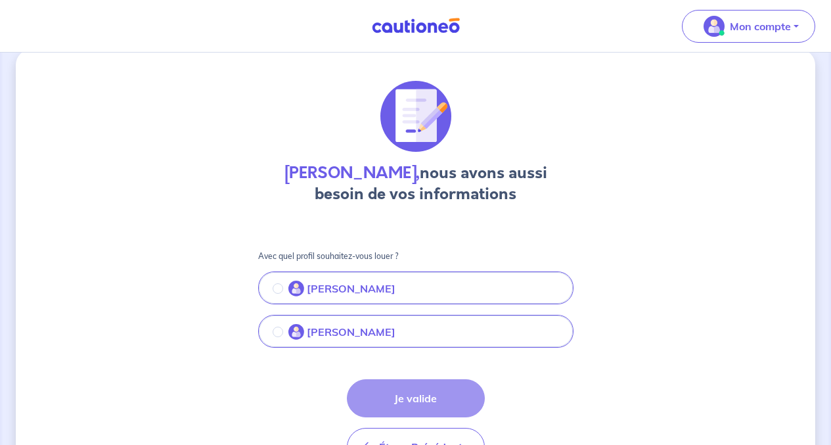
click at [353, 289] on p "[PERSON_NAME]" at bounding box center [351, 288] width 89 height 16
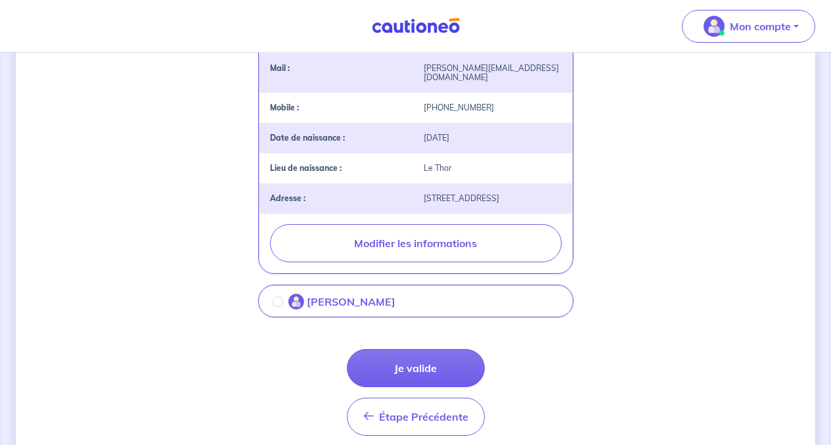
scroll to position [330, 0]
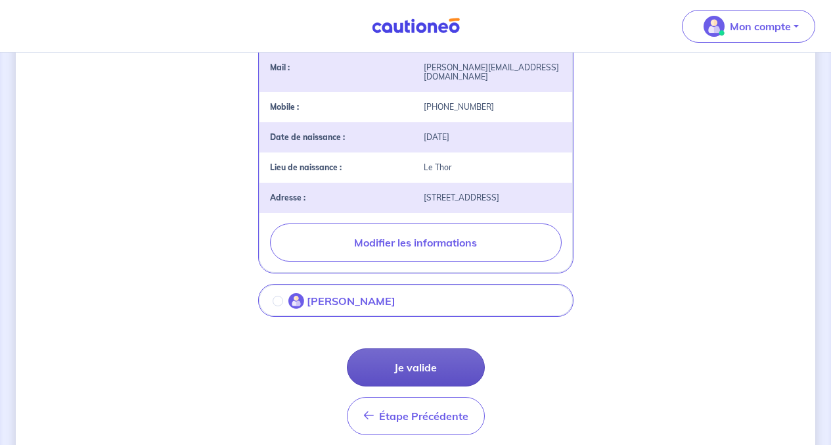
click at [406, 363] on button "Je valide" at bounding box center [416, 367] width 138 height 38
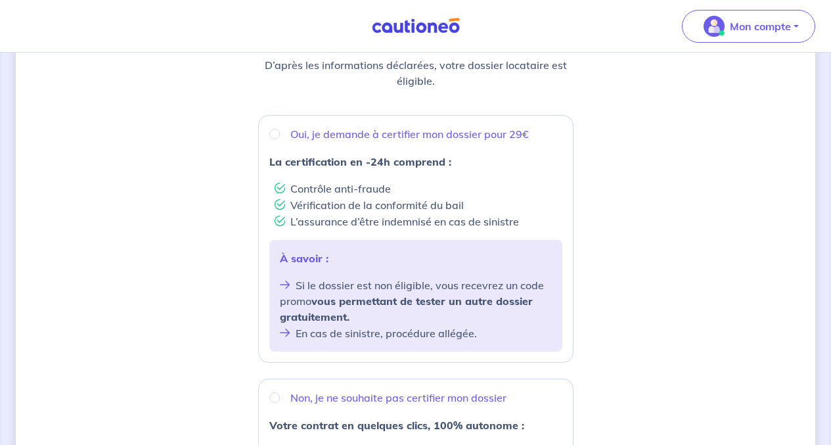
scroll to position [193, 0]
click at [275, 133] on input "Oui, je demande à certifier mon dossier pour 29€" at bounding box center [274, 133] width 11 height 11
radio input "true"
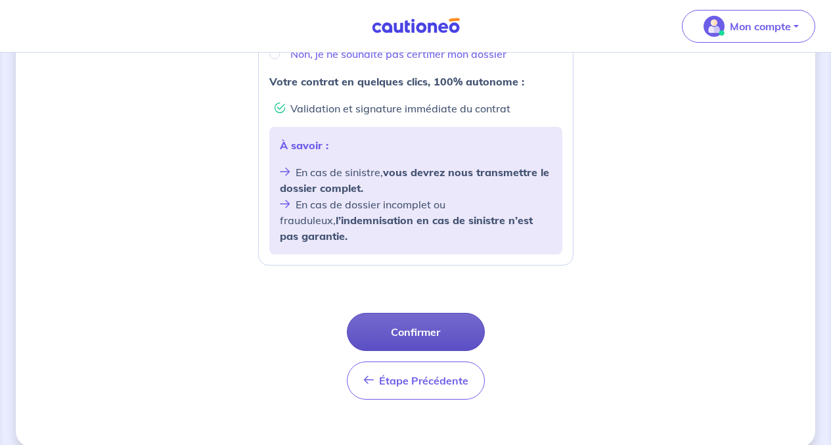
scroll to position [538, 0]
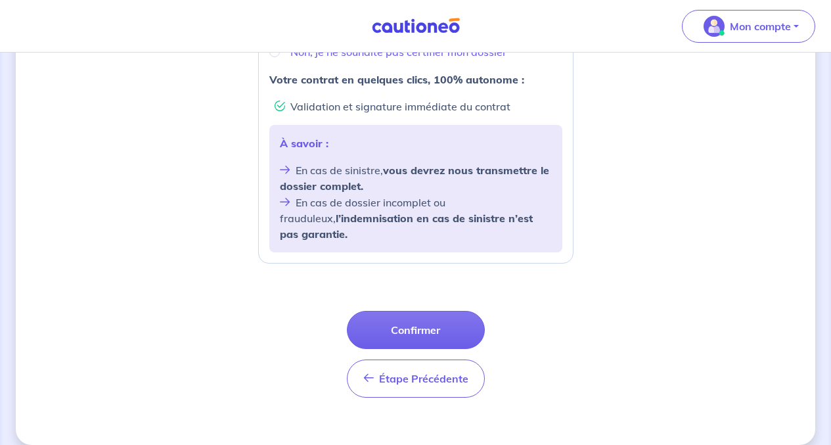
click at [401, 314] on button "Confirmer" at bounding box center [416, 330] width 138 height 38
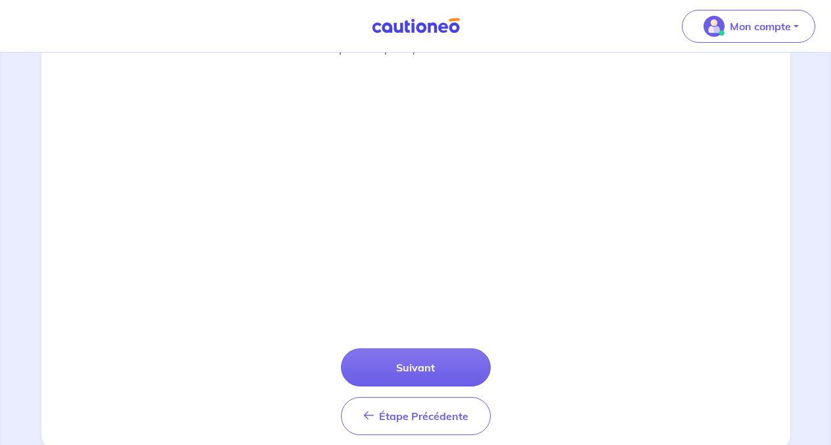
scroll to position [456, 0]
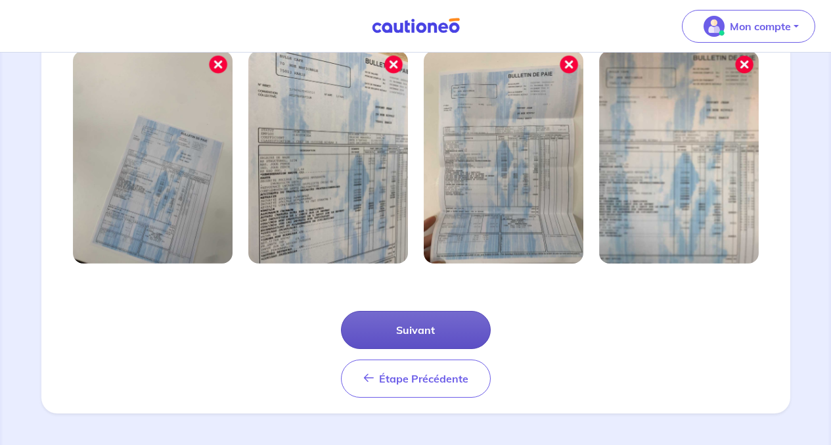
click at [416, 326] on button "Suivant" at bounding box center [416, 330] width 150 height 38
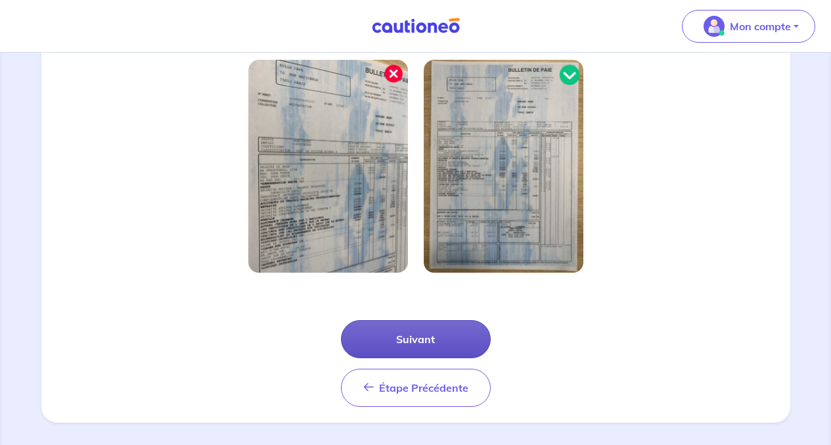
scroll to position [393, 0]
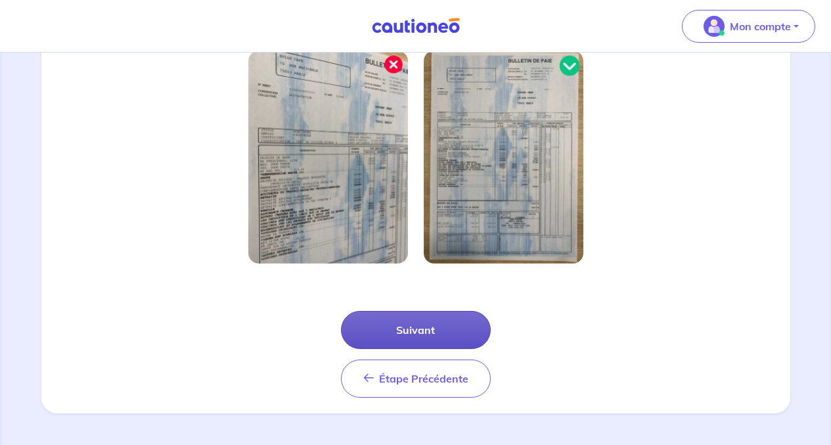
click at [439, 328] on button "Suivant" at bounding box center [416, 330] width 150 height 38
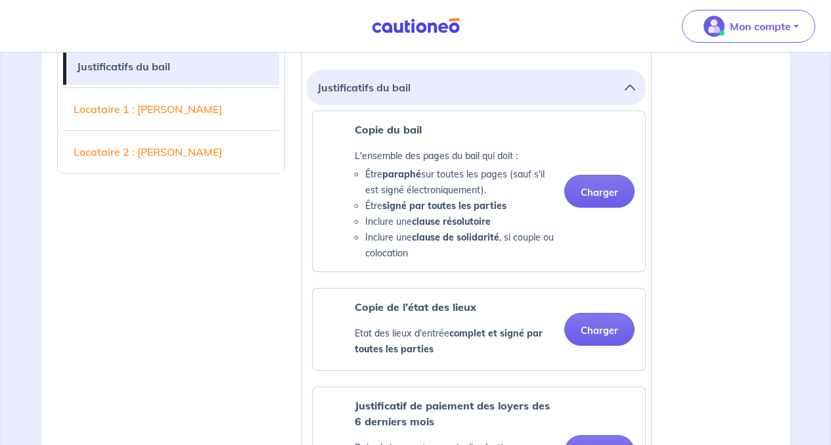
scroll to position [376, 0]
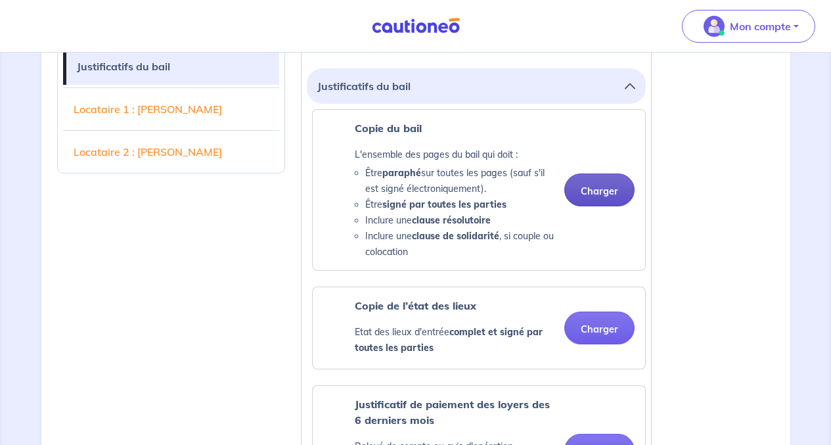
click at [604, 189] on button "Charger" at bounding box center [599, 189] width 70 height 33
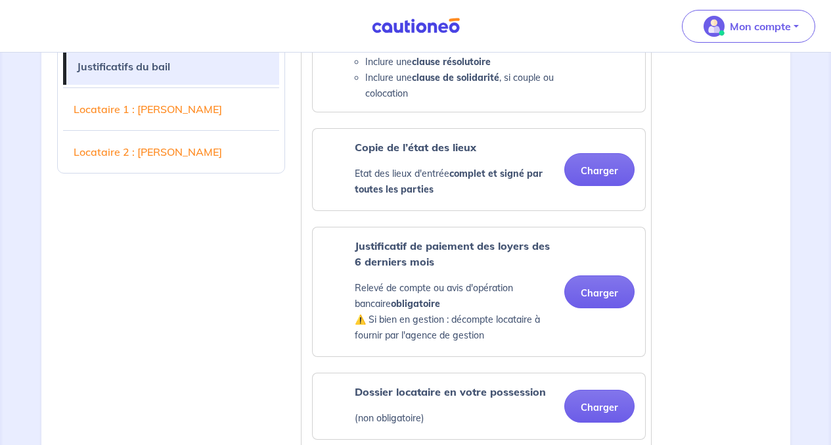
scroll to position [536, 0]
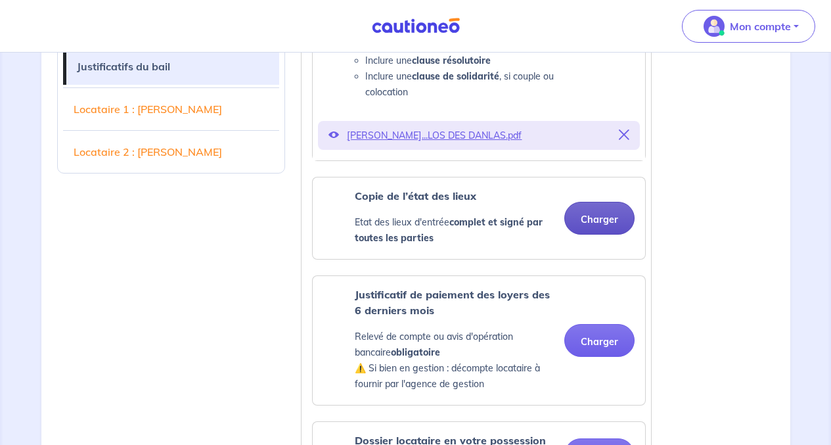
click at [605, 219] on button "Charger" at bounding box center [599, 218] width 70 height 33
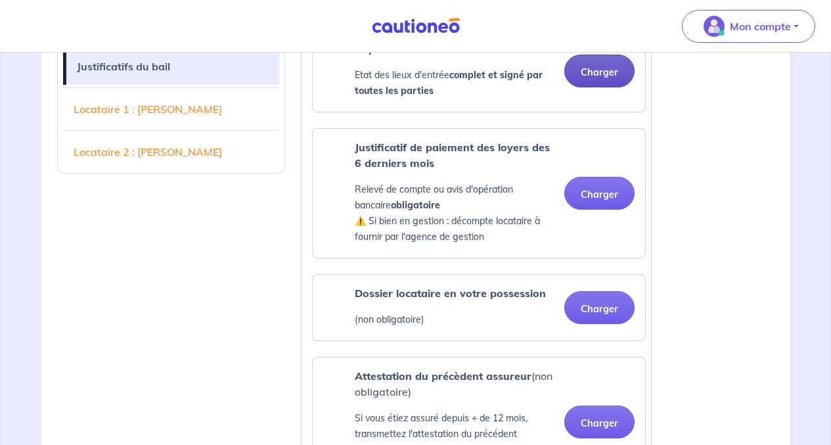
scroll to position [684, 0]
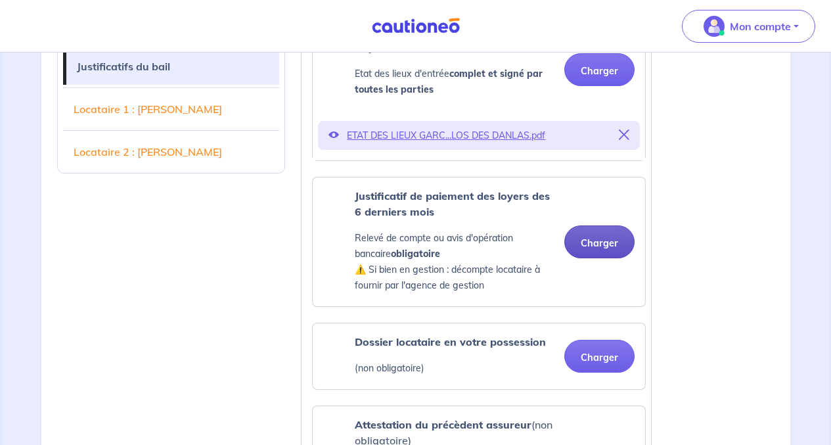
click at [592, 240] on button "Charger" at bounding box center [599, 241] width 70 height 33
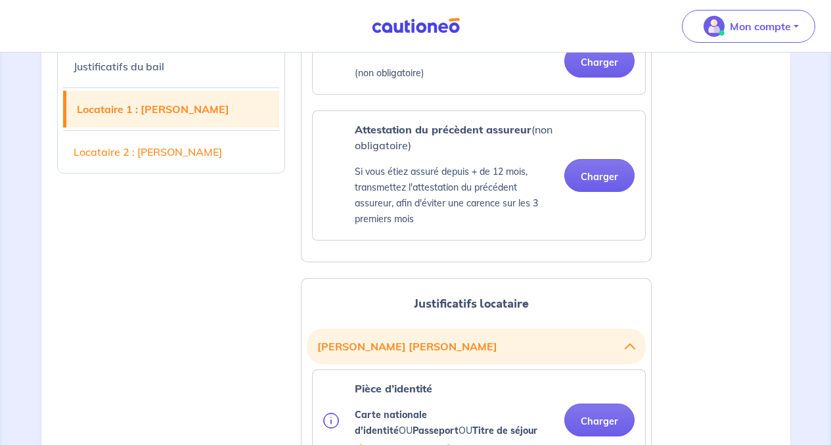
scroll to position [1019, 0]
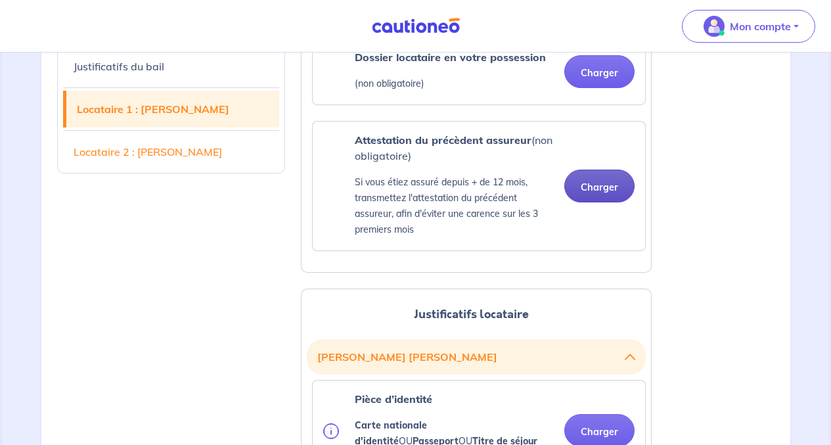
click at [591, 186] on button "Charger" at bounding box center [599, 185] width 70 height 33
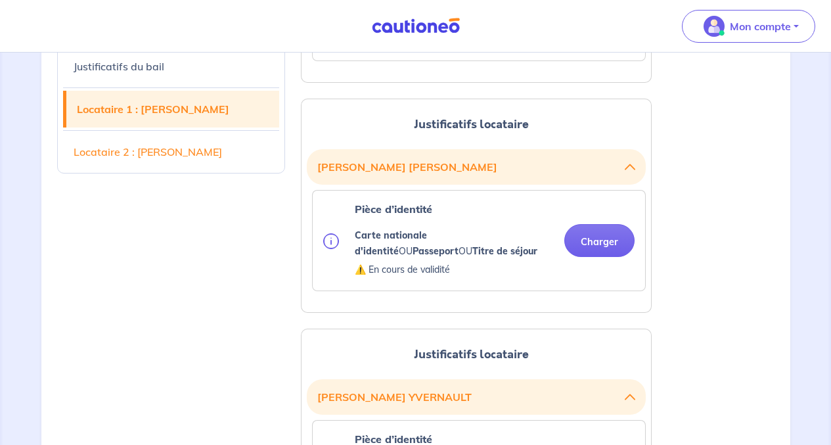
scroll to position [1209, 0]
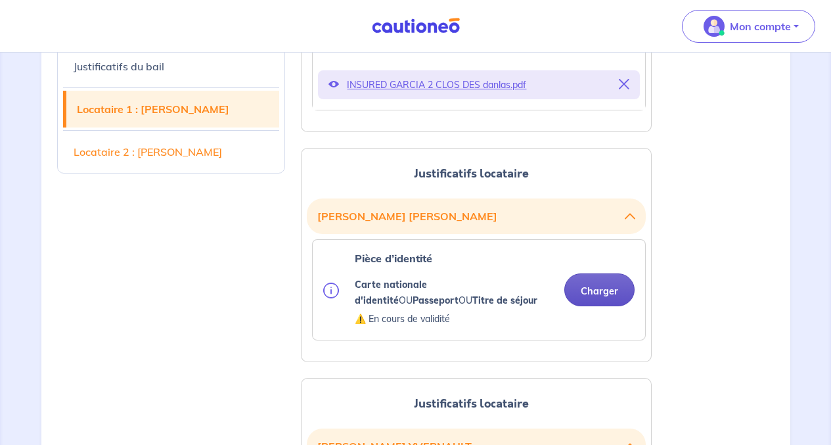
click at [603, 288] on button "Charger" at bounding box center [599, 289] width 70 height 33
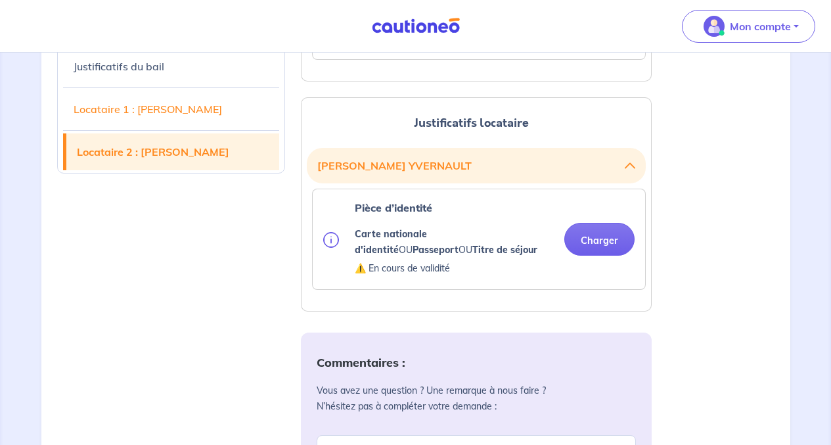
scroll to position [1495, 0]
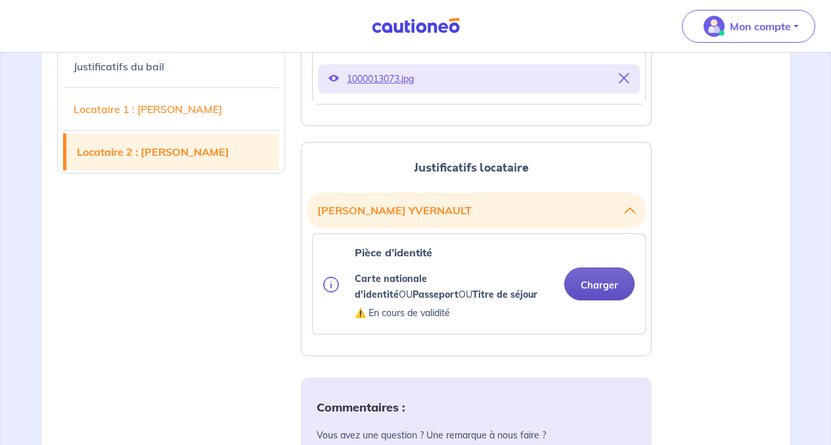
click at [607, 282] on button "Charger" at bounding box center [599, 283] width 70 height 33
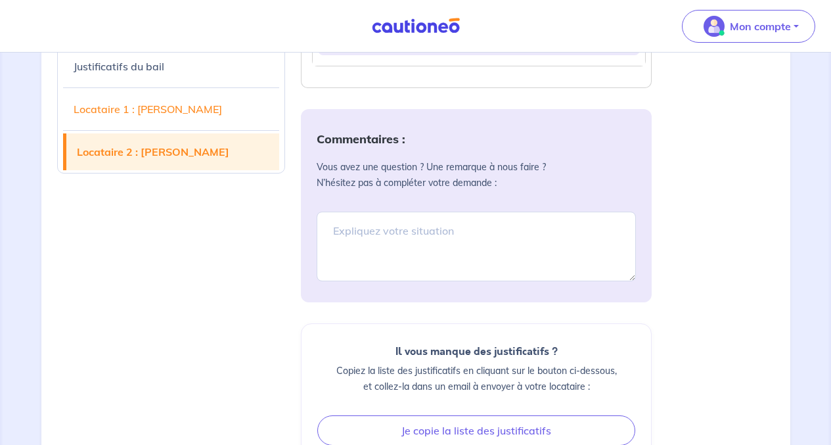
scroll to position [1815, 0]
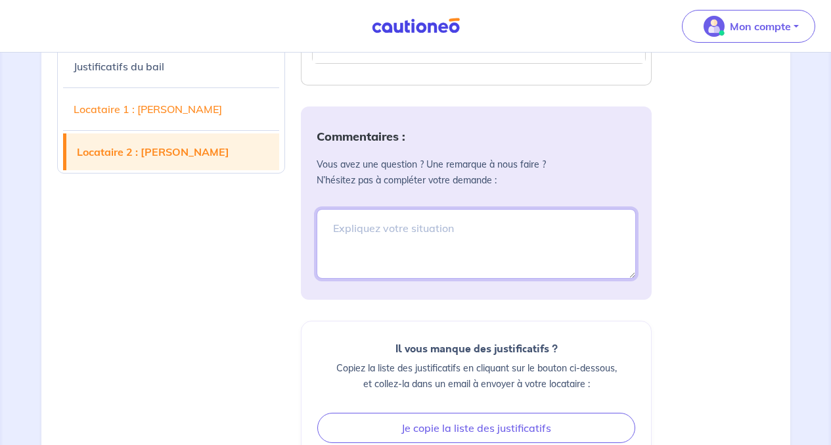
click at [332, 229] on textarea at bounding box center [476, 244] width 319 height 70
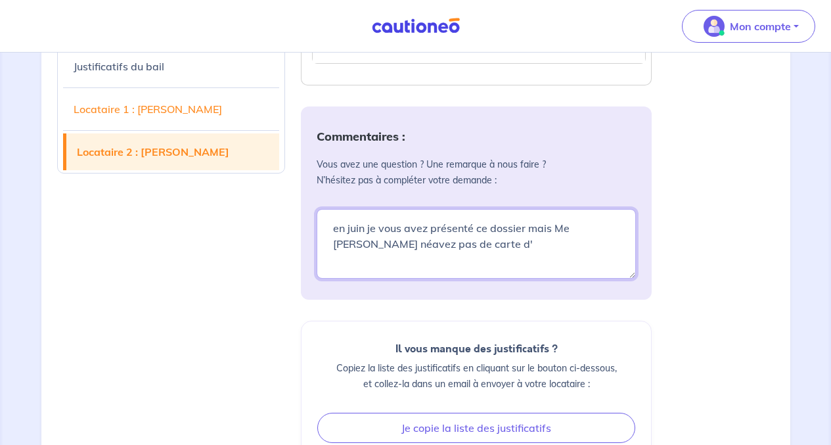
click at [417, 244] on textarea "en juin je vous avez présenté ce dossier mais Me [PERSON_NAME] néavez pas de ca…" at bounding box center [476, 244] width 319 height 70
click at [405, 246] on textarea "en juin je vous avez présenté ce dossier mais Me [PERSON_NAME] néavez pas de ca…" at bounding box center [476, 244] width 319 height 70
click at [510, 246] on textarea "en juin je vous avez présenté ce dossier mais Me [PERSON_NAME] n'avez pas de ca…" at bounding box center [476, 244] width 319 height 70
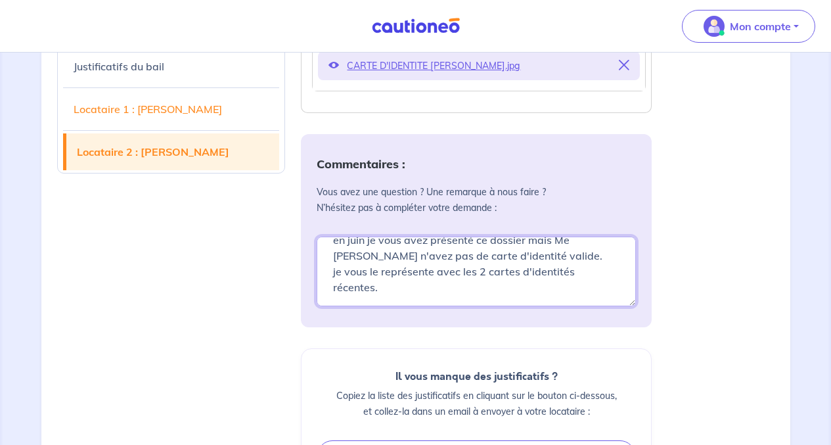
scroll to position [1811, 0]
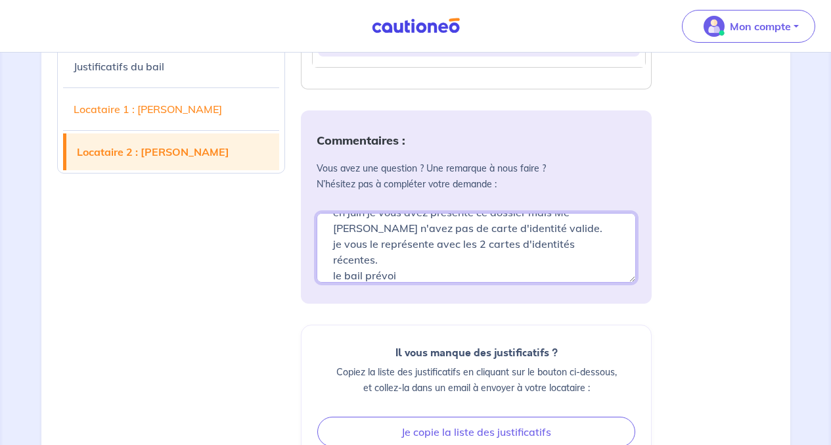
click at [382, 275] on textarea "en juin je vous avez présenté ce dossier mais Me [PERSON_NAME] n'avez pas de ca…" at bounding box center [476, 248] width 319 height 70
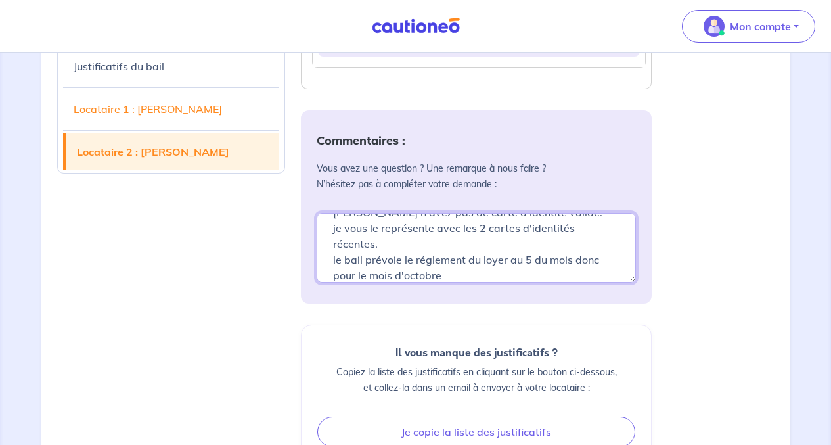
click at [439, 258] on textarea "en juin je vous avez présenté ce dossier mais Me [PERSON_NAME] n'avez pas de ca…" at bounding box center [476, 248] width 319 height 70
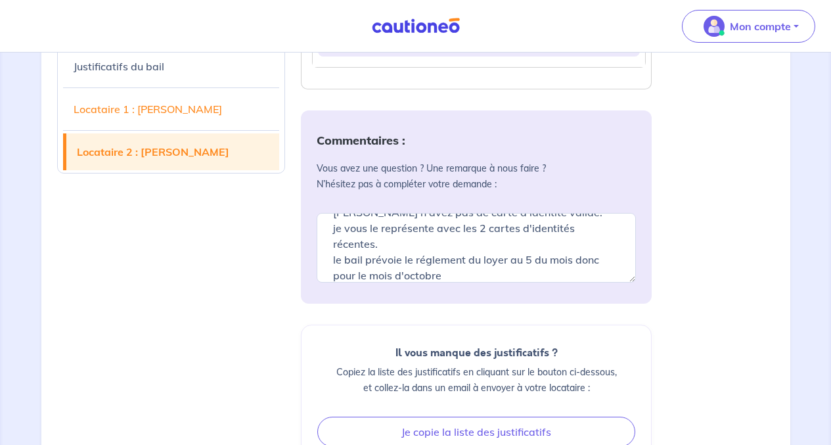
drag, startPoint x: 449, startPoint y: 267, endPoint x: 716, endPoint y: 188, distance: 278.7
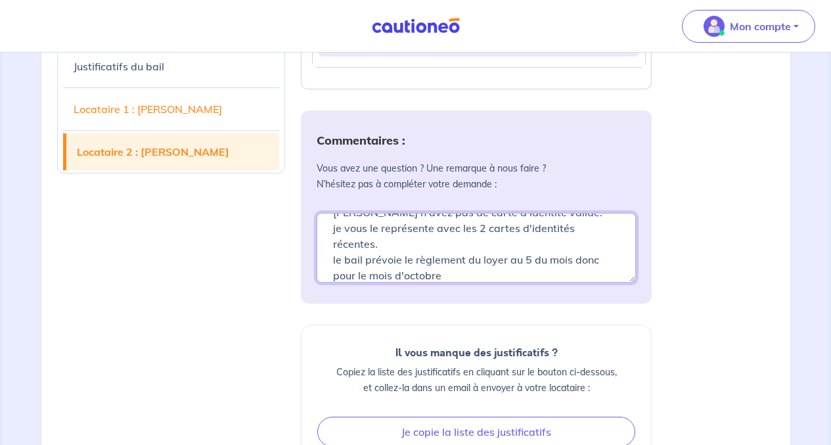
click at [448, 270] on textarea "en juin je vous avez présenté ce dossier mais Me [PERSON_NAME] n'avez pas de ca…" at bounding box center [476, 248] width 319 height 70
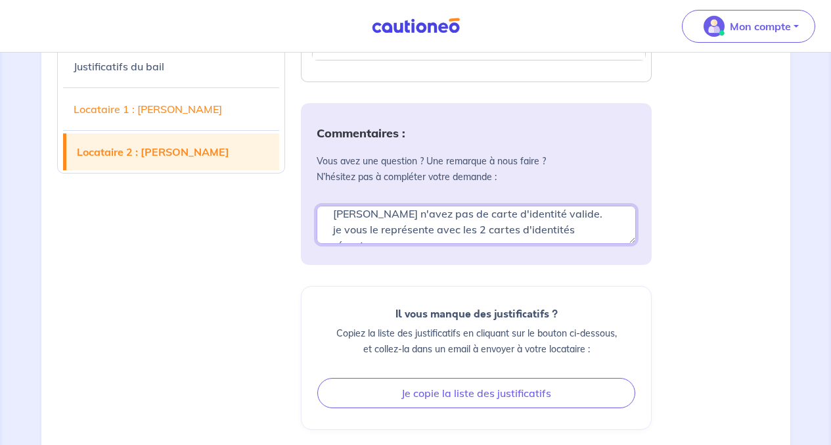
scroll to position [1819, 0]
click at [592, 231] on textarea "en juin je vous avez présenté ce dossier mais Me [PERSON_NAME] n'avez pas de ca…" at bounding box center [476, 224] width 319 height 38
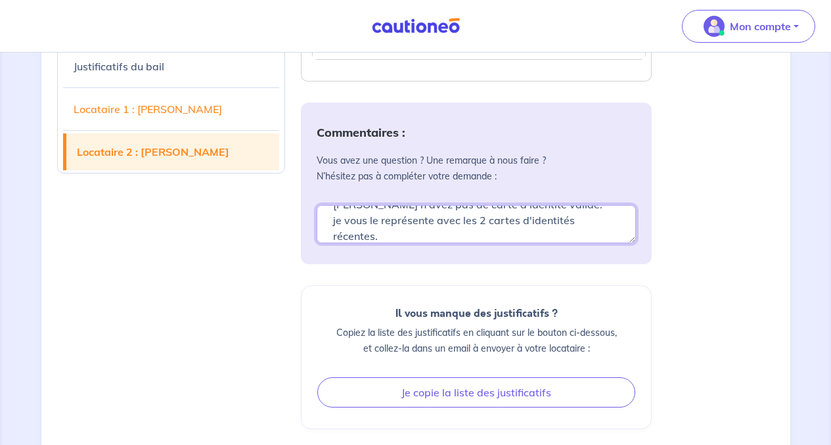
click at [397, 233] on textarea "en juin je vous avez présenté ce dossier mais Me [PERSON_NAME] n'avez pas de ca…" at bounding box center [476, 224] width 319 height 38
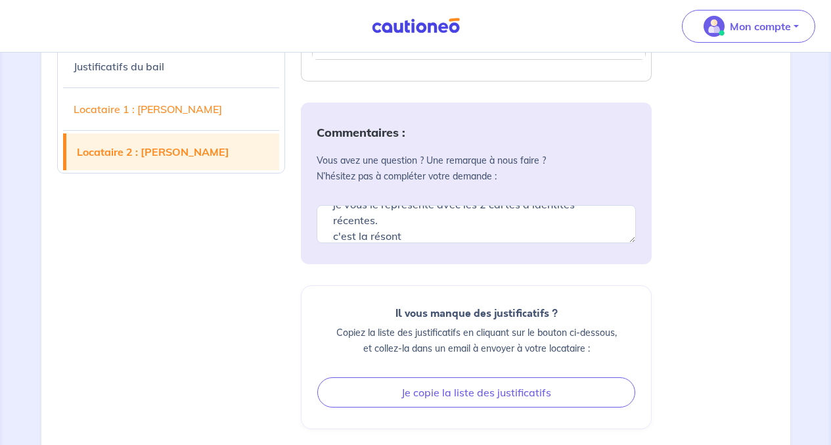
drag, startPoint x: 387, startPoint y: 236, endPoint x: 250, endPoint y: 269, distance: 141.3
click at [407, 231] on textarea "en juin je vous avez présenté ce dossier mais Me [PERSON_NAME] n'avez pas de ca…" at bounding box center [476, 224] width 319 height 38
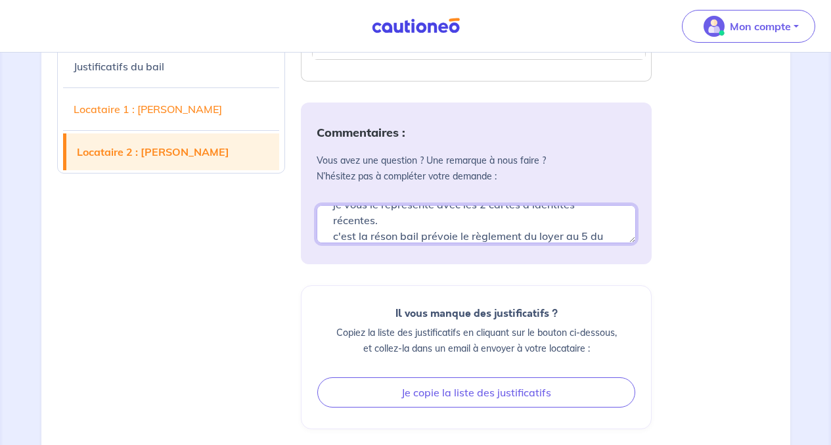
click at [380, 232] on textarea "en juin je vous avez présenté ce dossier mais Me [PERSON_NAME] n'avez pas de ca…" at bounding box center [476, 224] width 319 height 38
click at [401, 238] on textarea "en juin je vous avez présenté ce dossier mais Me [PERSON_NAME] n'avez pas de ca…" at bounding box center [476, 224] width 319 height 38
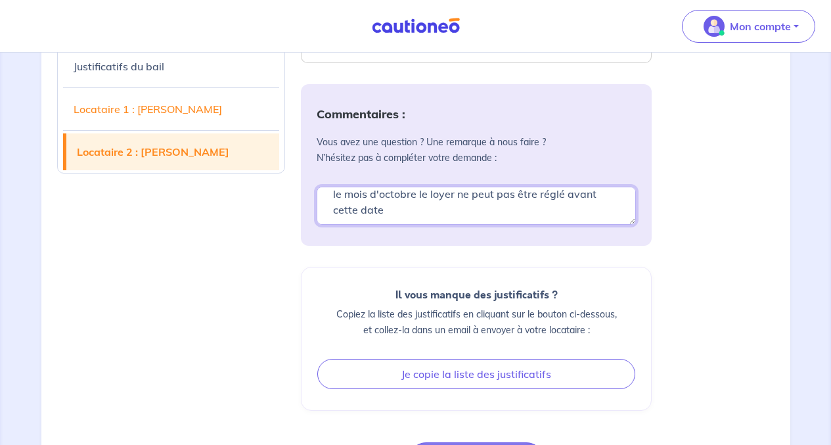
scroll to position [1837, 0]
click at [602, 222] on textarea "en juin je vous avez présenté ce dossier mais Me [PERSON_NAME] n'avez pas de ca…" at bounding box center [476, 206] width 319 height 38
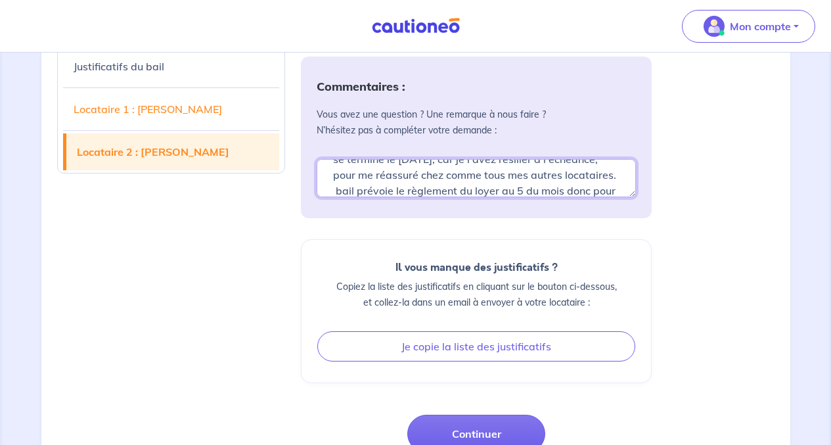
scroll to position [99, 0]
click at [449, 179] on textarea "en juin je vous avez présenté ce dossier mais Me [PERSON_NAME] n'avez pas de ca…" at bounding box center [476, 178] width 319 height 38
click at [442, 178] on textarea "en juin je vous avez présenté ce dossier mais Me [PERSON_NAME] n'avez pas de ca…" at bounding box center [476, 178] width 319 height 38
click at [604, 167] on textarea "en juin je vous avez présenté ce dossier mais Me [PERSON_NAME] n'avez pas de ca…" at bounding box center [476, 178] width 319 height 38
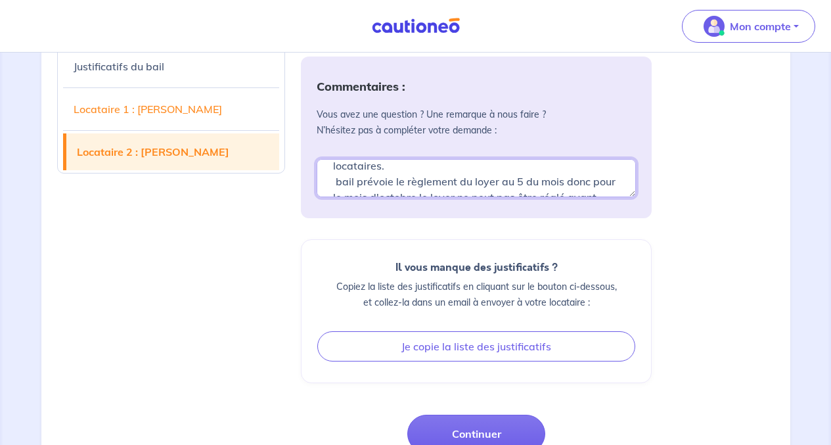
click at [338, 186] on textarea "en juin je vous avez présenté ce dossier mais Me [PERSON_NAME] n'avez pas de ca…" at bounding box center [476, 178] width 319 height 38
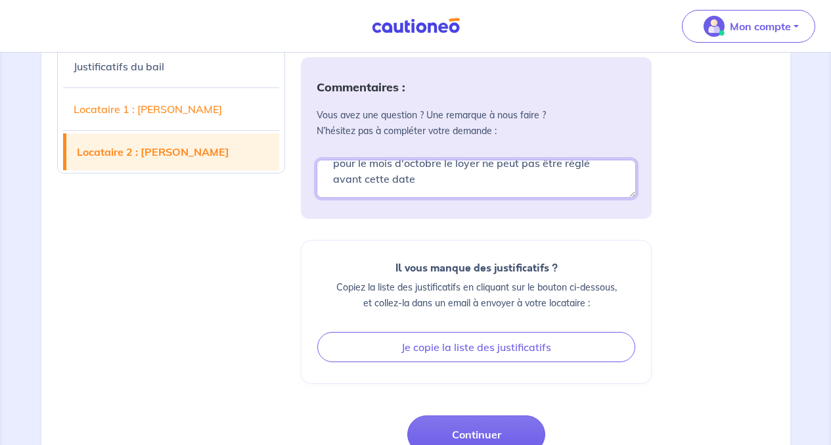
scroll to position [1864, 0]
click at [417, 185] on textarea "en juin je vous avez présenté ce dossier mais Me [PERSON_NAME] n'avez pas de ca…" at bounding box center [476, 179] width 319 height 38
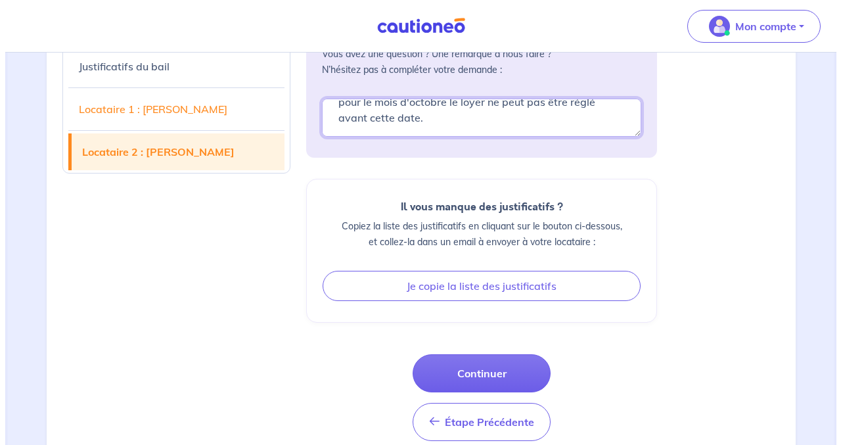
scroll to position [1953, 0]
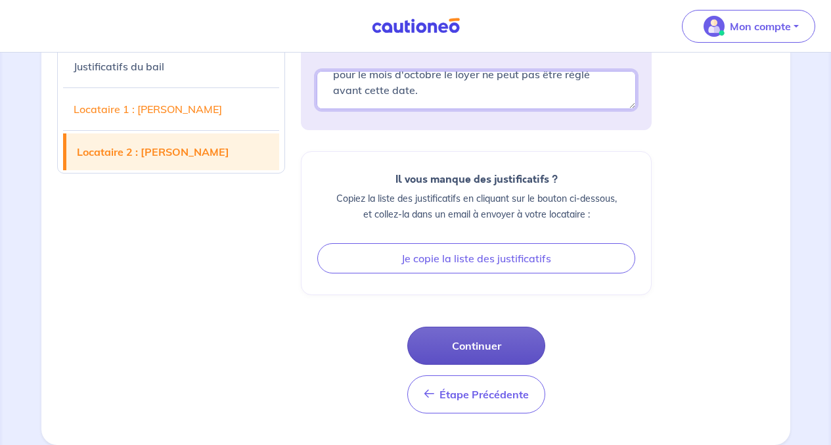
type textarea "en juin je vous avez présenté ce dossier mais Me [PERSON_NAME] n'avez pas de ca…"
click at [466, 343] on button "Continuer" at bounding box center [476, 345] width 138 height 38
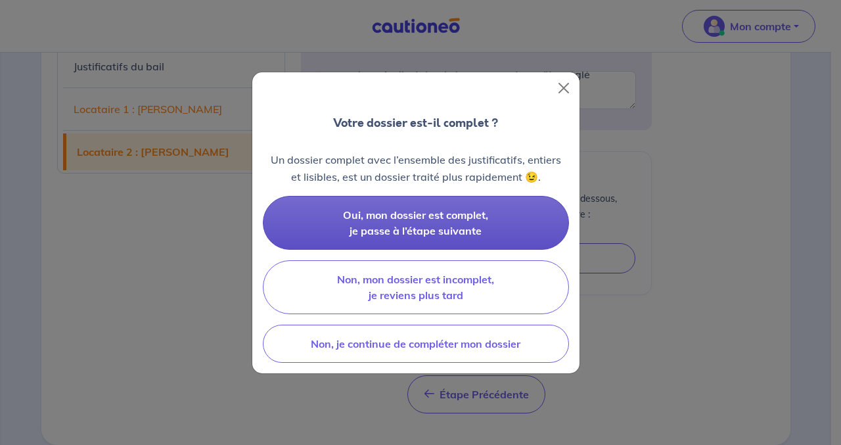
click at [467, 227] on span "Oui, mon dossier est complet, je passe à l’étape suivante" at bounding box center [415, 222] width 145 height 29
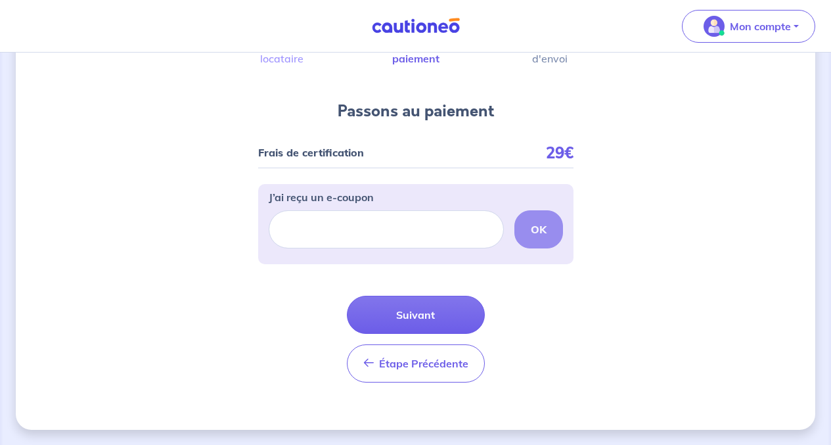
scroll to position [105, 0]
click at [539, 226] on div "OK" at bounding box center [416, 228] width 294 height 38
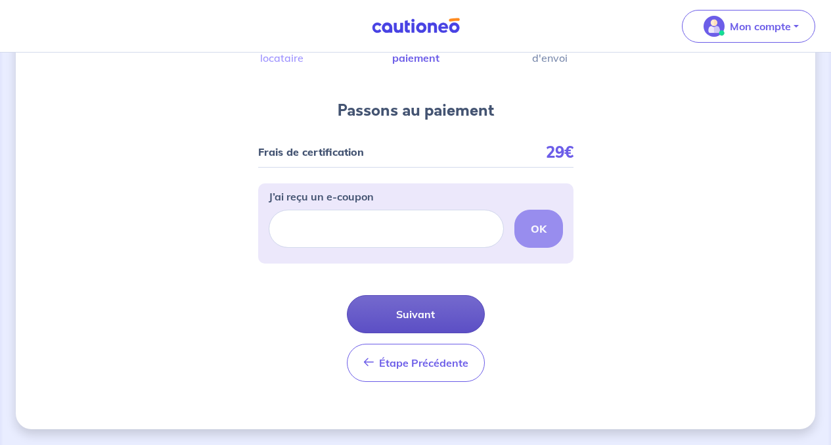
click at [399, 320] on button "Suivant" at bounding box center [416, 314] width 138 height 38
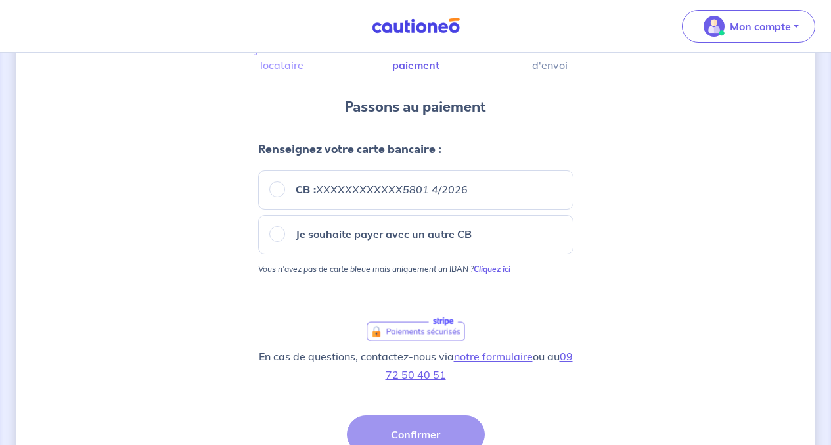
scroll to position [88, 0]
click at [281, 187] on input "CB : XXXXXXXXXXXX5801 4/2026" at bounding box center [277, 189] width 16 height 16
radio input "true"
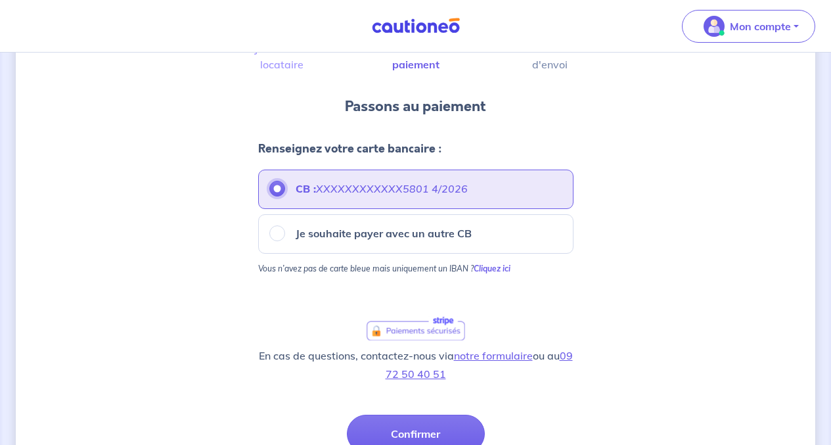
click at [281, 187] on input "CB : XXXXXXXXXXXX5801 4/2026" at bounding box center [277, 189] width 16 height 16
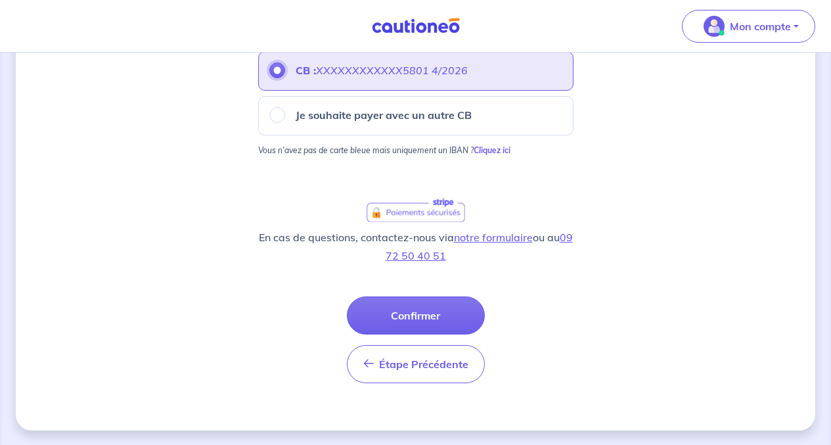
scroll to position [208, 0]
click at [275, 67] on input "CB : XXXXXXXXXXXX5801 4/2026" at bounding box center [277, 69] width 16 height 16
click at [276, 68] on input "CB : XXXXXXXXXXXX5801 4/2026" at bounding box center [277, 69] width 16 height 16
click at [493, 148] on strong "Cliquez ici" at bounding box center [492, 149] width 37 height 10
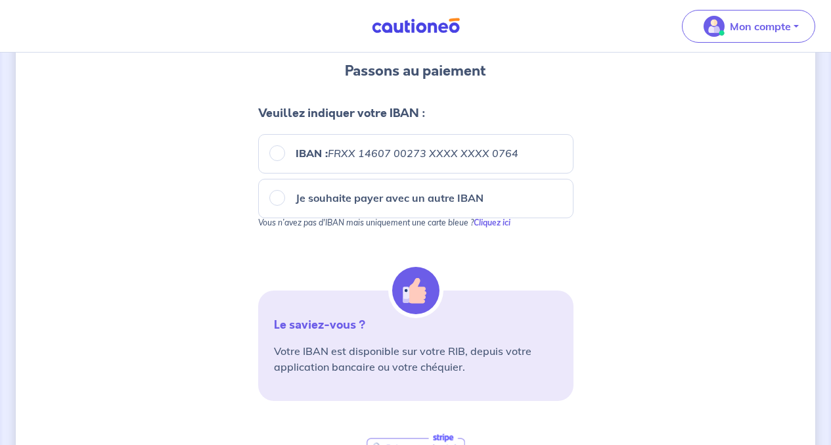
scroll to position [123, 0]
click at [277, 153] on input "IBAN : FRXX [FINANCIAL_ID] XXXX XXXX 0764" at bounding box center [277, 154] width 16 height 16
radio input "true"
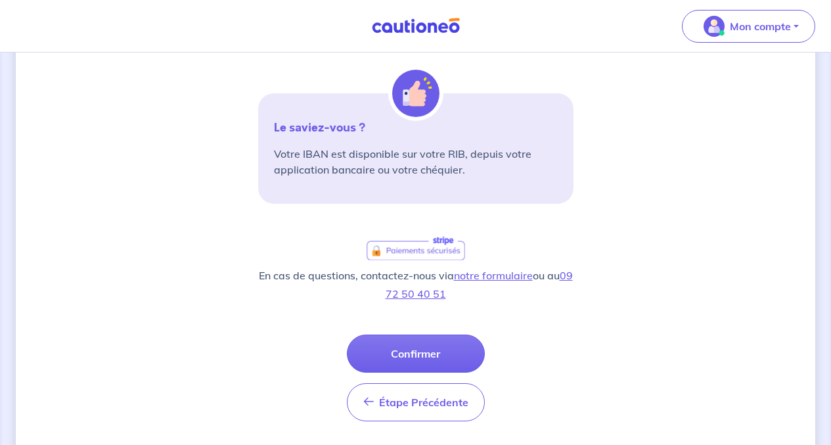
scroll to position [360, 0]
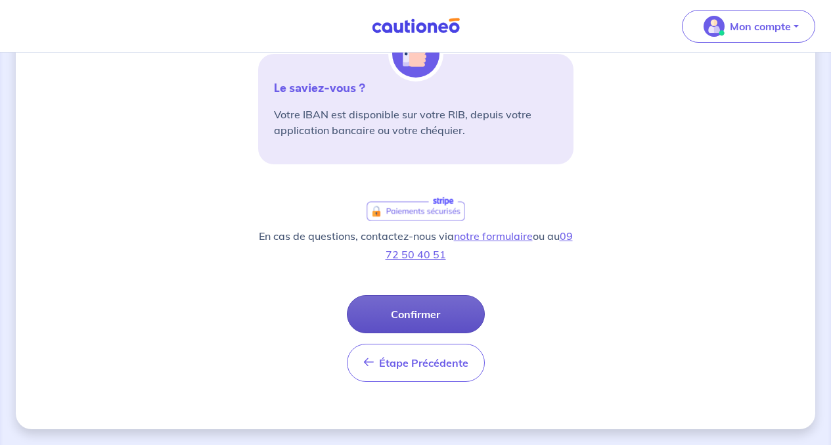
click at [411, 312] on button "Confirmer" at bounding box center [416, 314] width 138 height 38
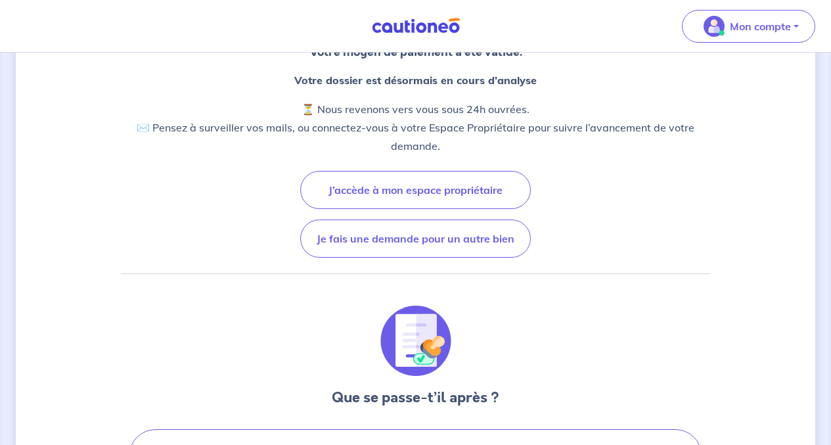
scroll to position [136, 0]
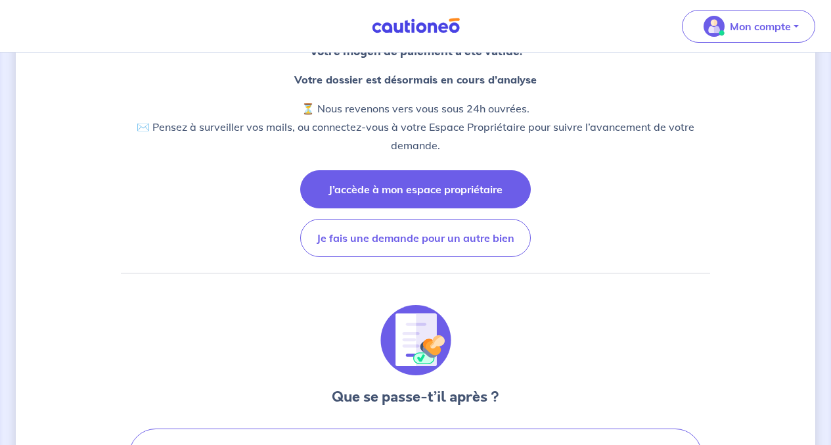
click at [457, 190] on button "J’accède à mon espace propriétaire" at bounding box center [415, 189] width 231 height 38
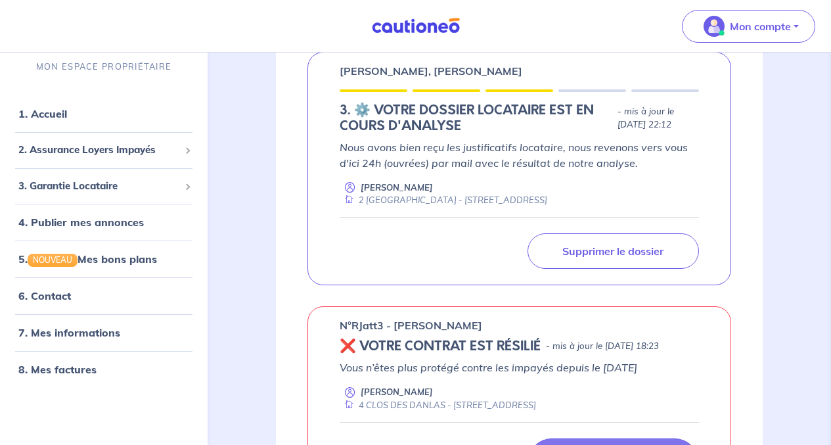
scroll to position [227, 0]
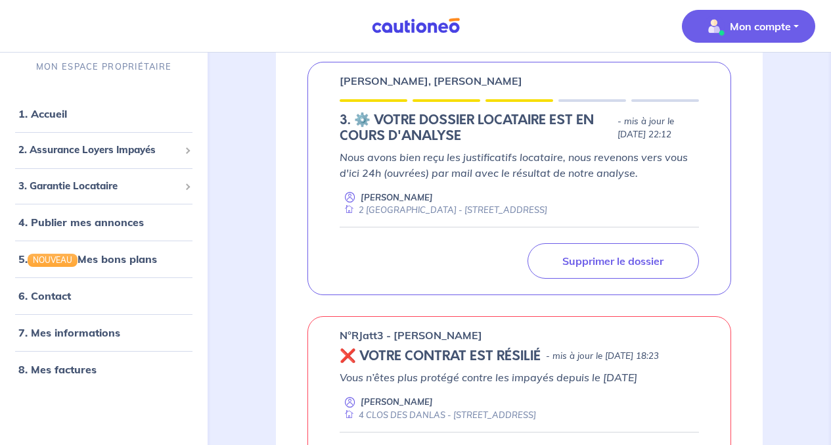
click at [736, 28] on p "Mon compte" at bounding box center [760, 26] width 61 height 16
click at [728, 111] on link "Me déconnecter" at bounding box center [735, 112] width 106 height 21
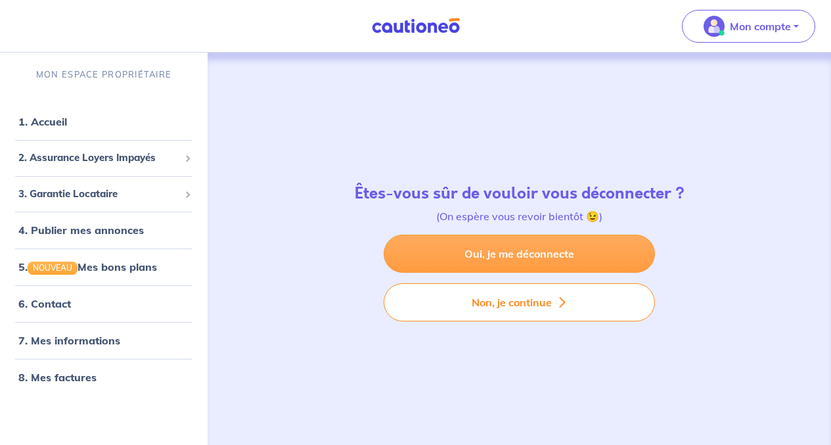
click at [559, 252] on link "Oui, je me déconnecte" at bounding box center [519, 253] width 271 height 38
